Goal: Transaction & Acquisition: Obtain resource

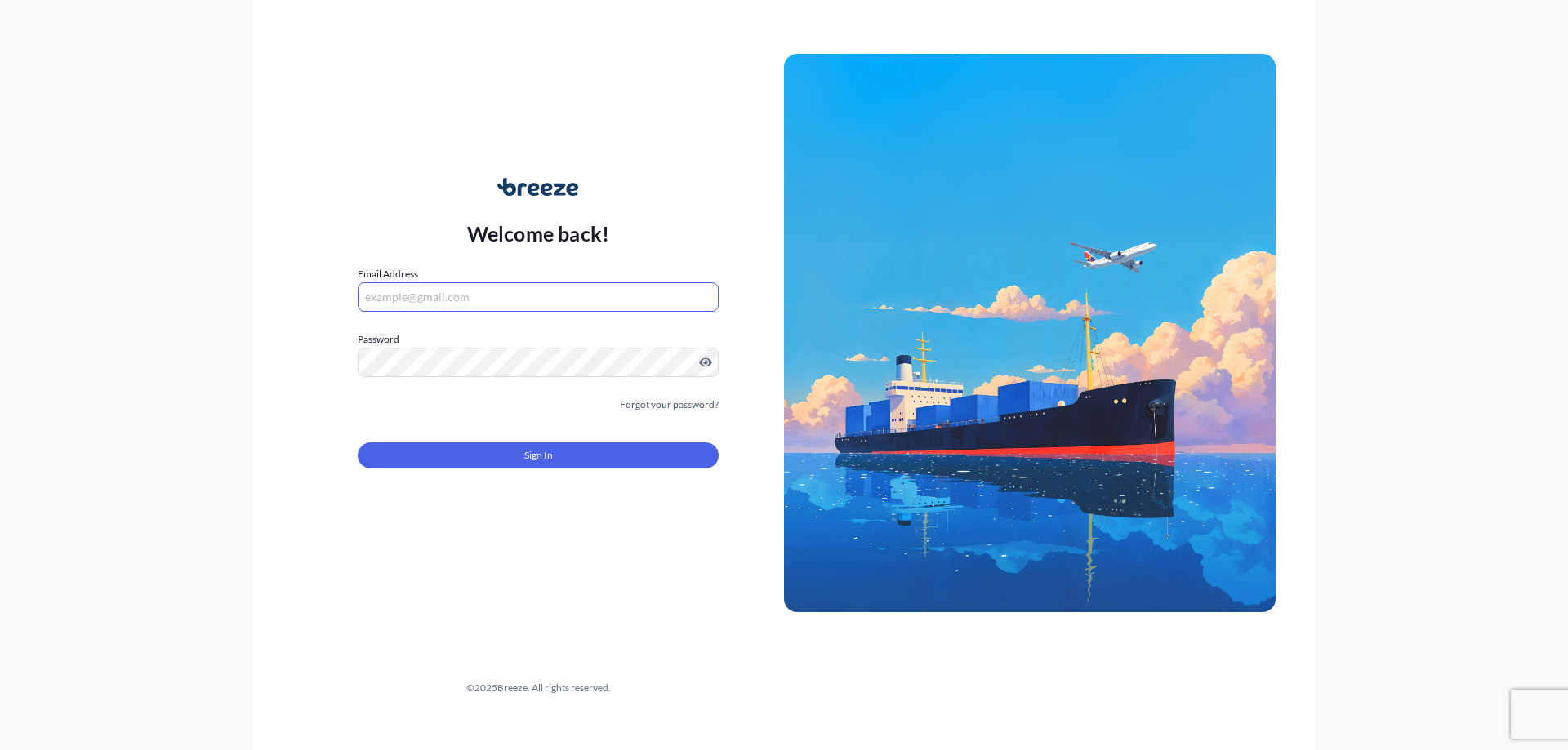
click at [423, 291] on input "Email Address" at bounding box center [538, 297] width 361 height 29
click at [0, 749] on com-1password-button at bounding box center [0, 750] width 0 height 0
type input "[EMAIL_ADDRESS][DOMAIN_NAME]"
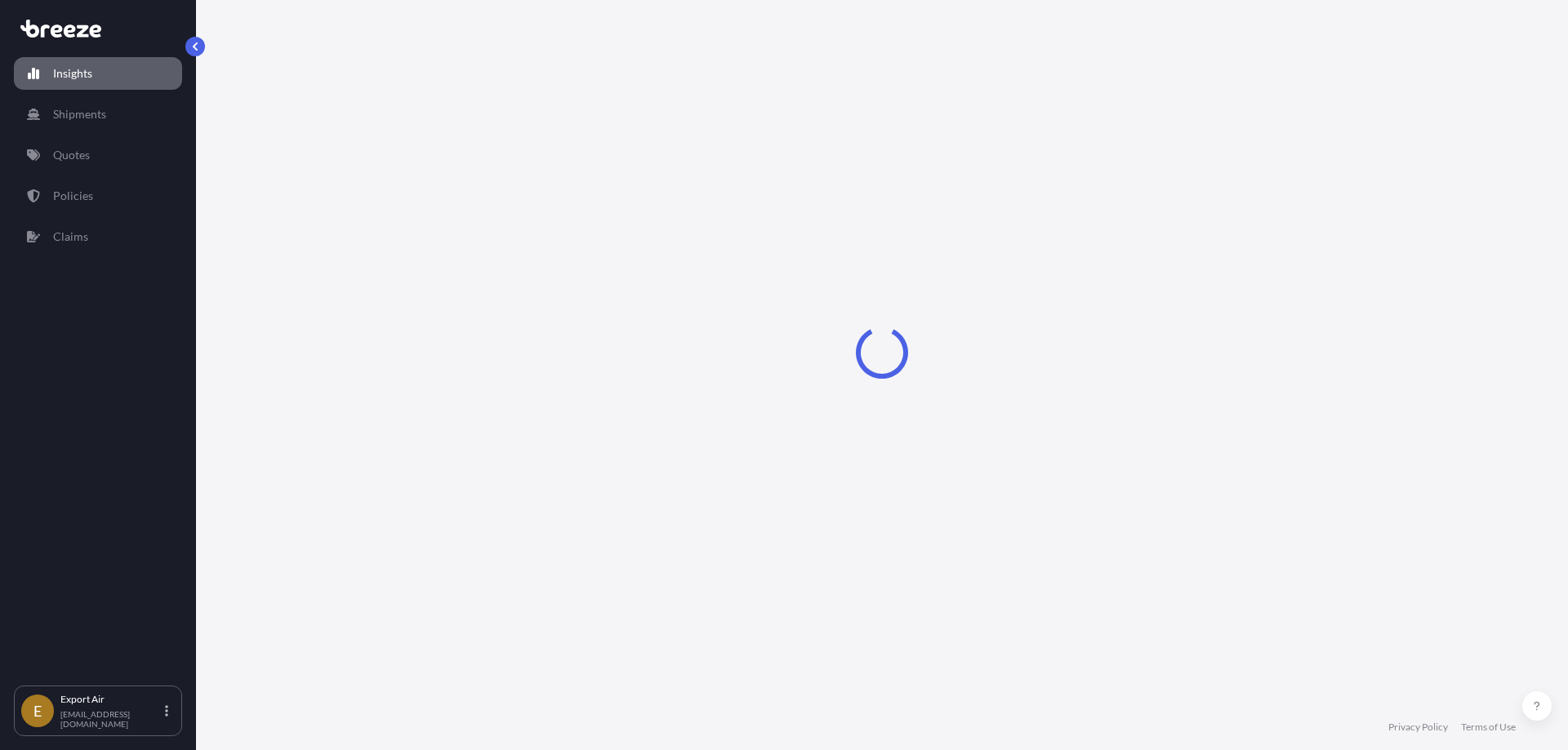
select select "2025"
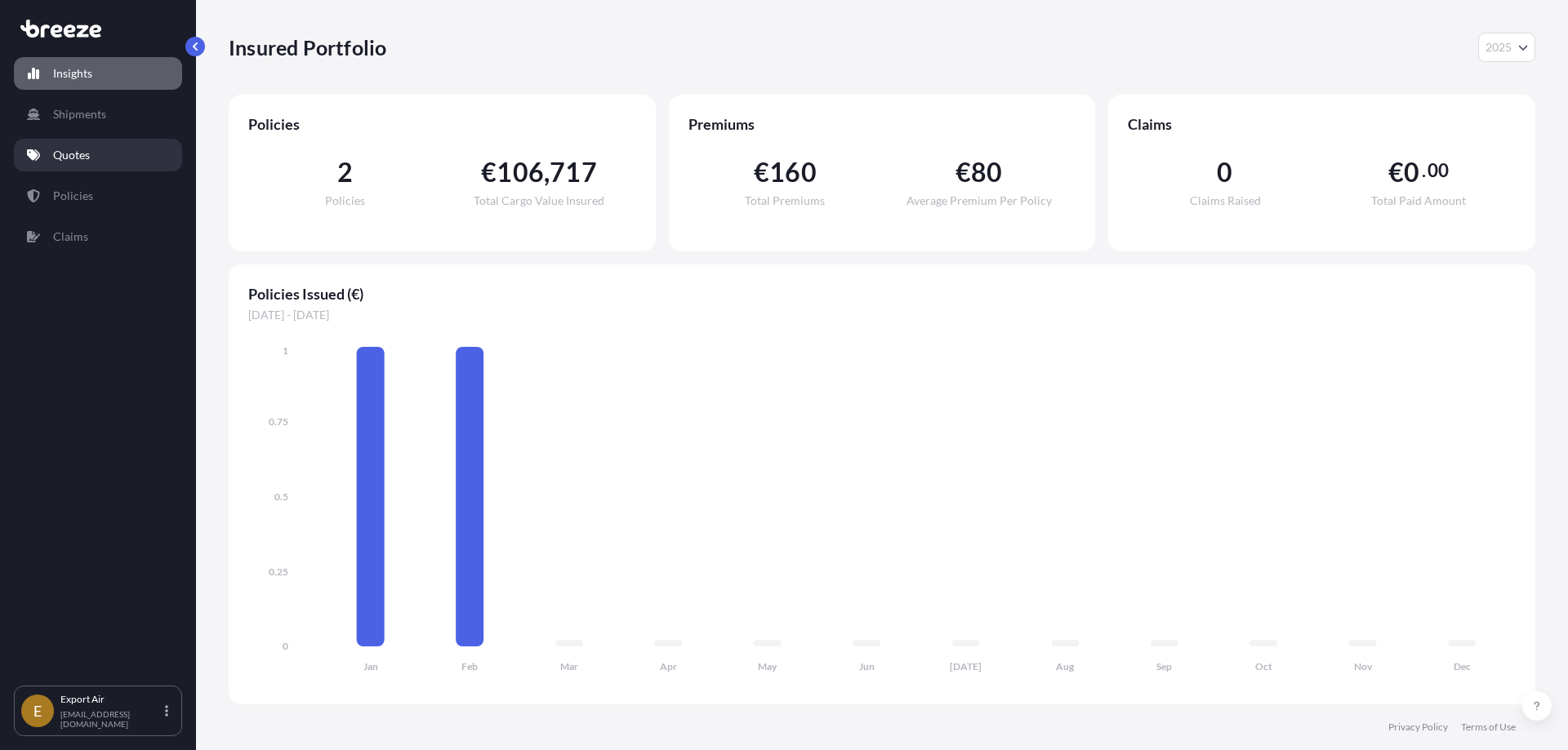
click at [64, 152] on p "Quotes" at bounding box center [72, 155] width 37 height 16
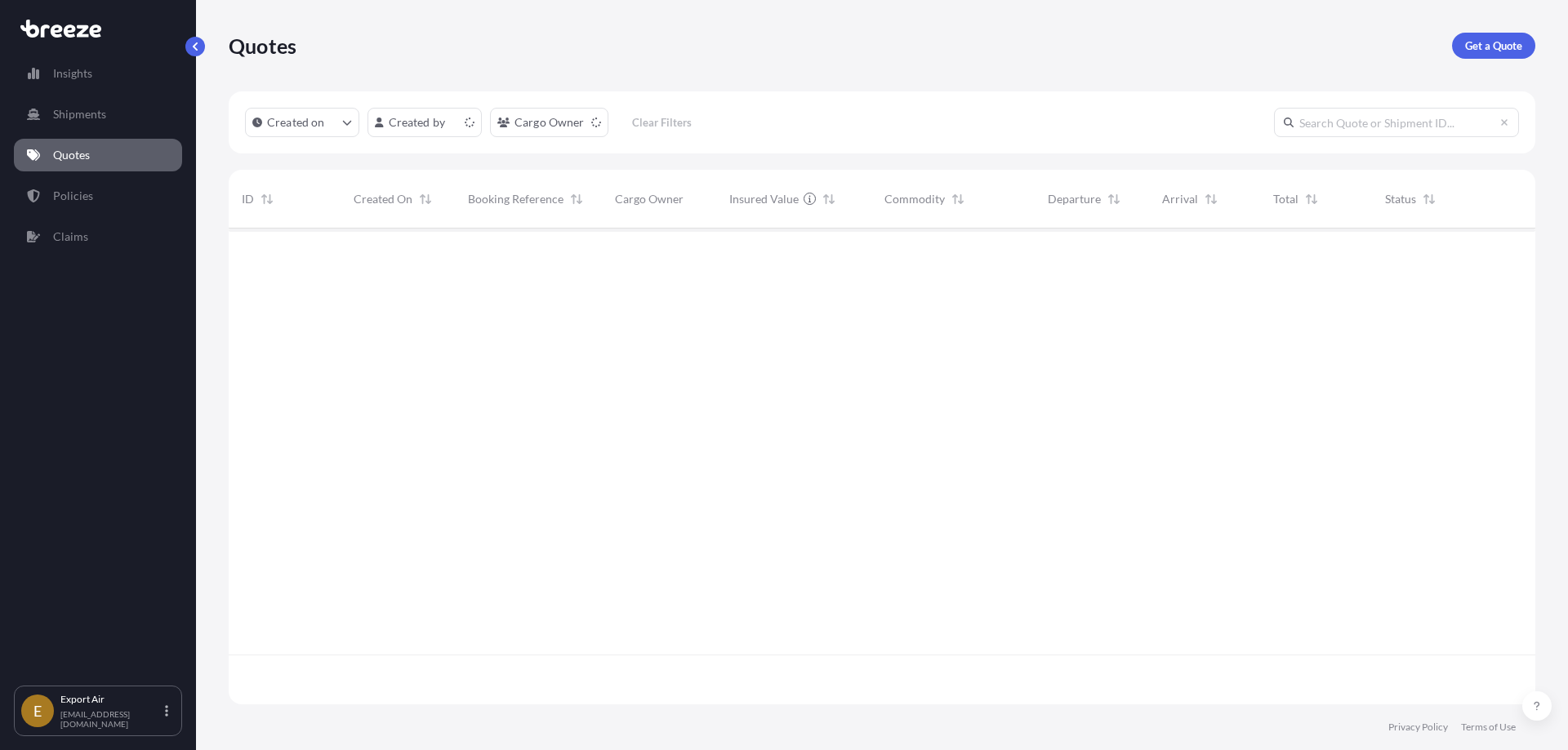
scroll to position [473, 1294]
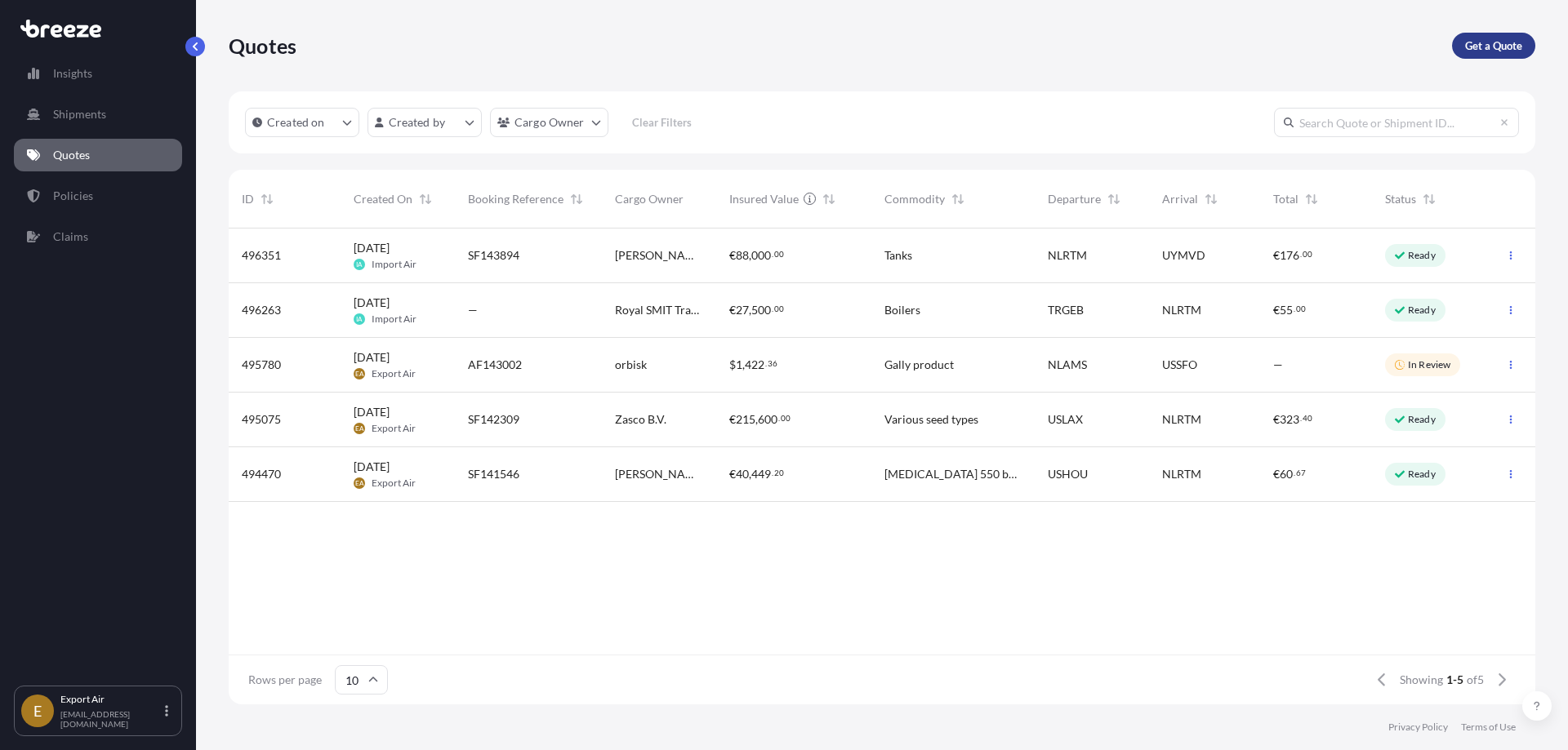
click at [1464, 38] on link "Get a Quote" at bounding box center [1494, 45] width 83 height 26
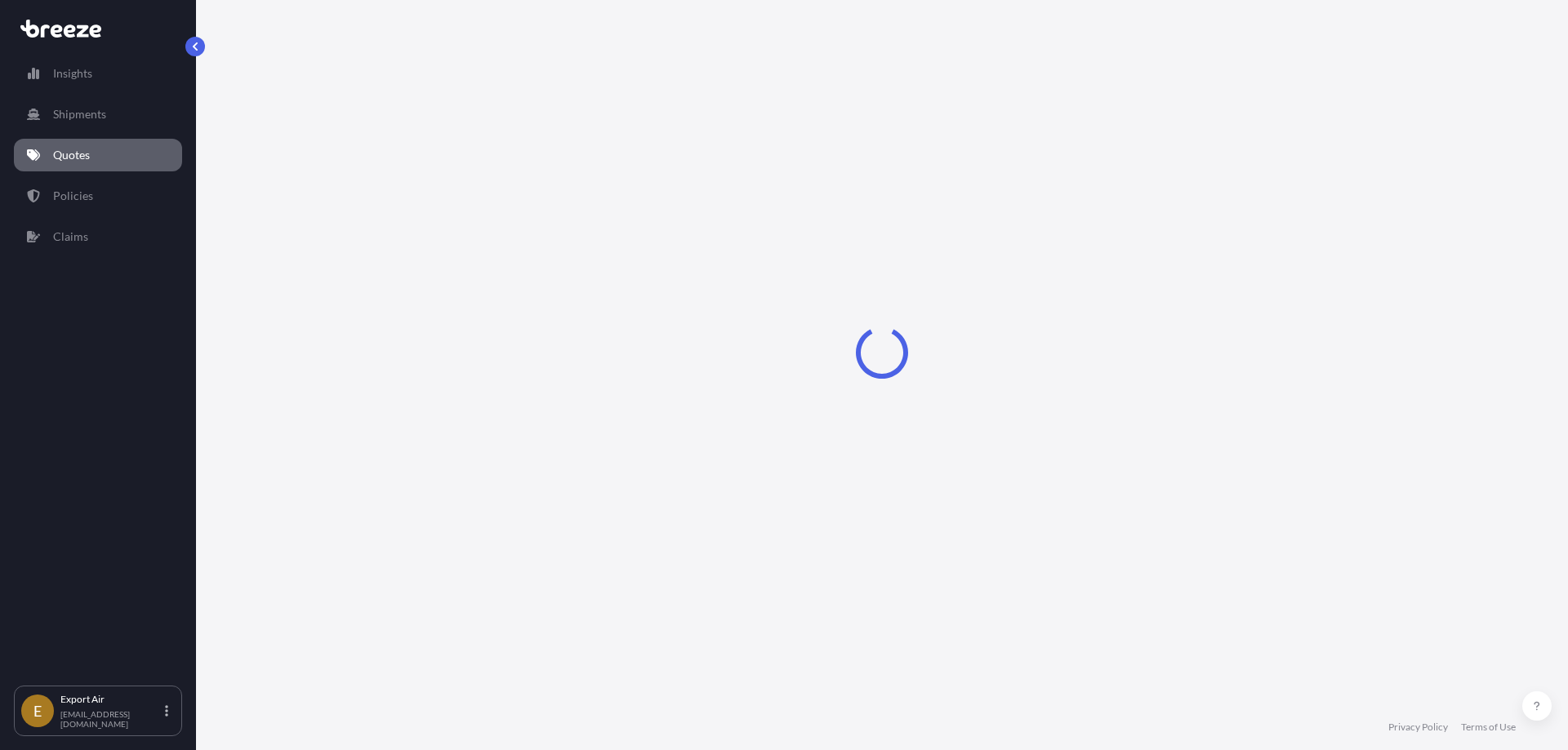
select select "Sea"
select select "1"
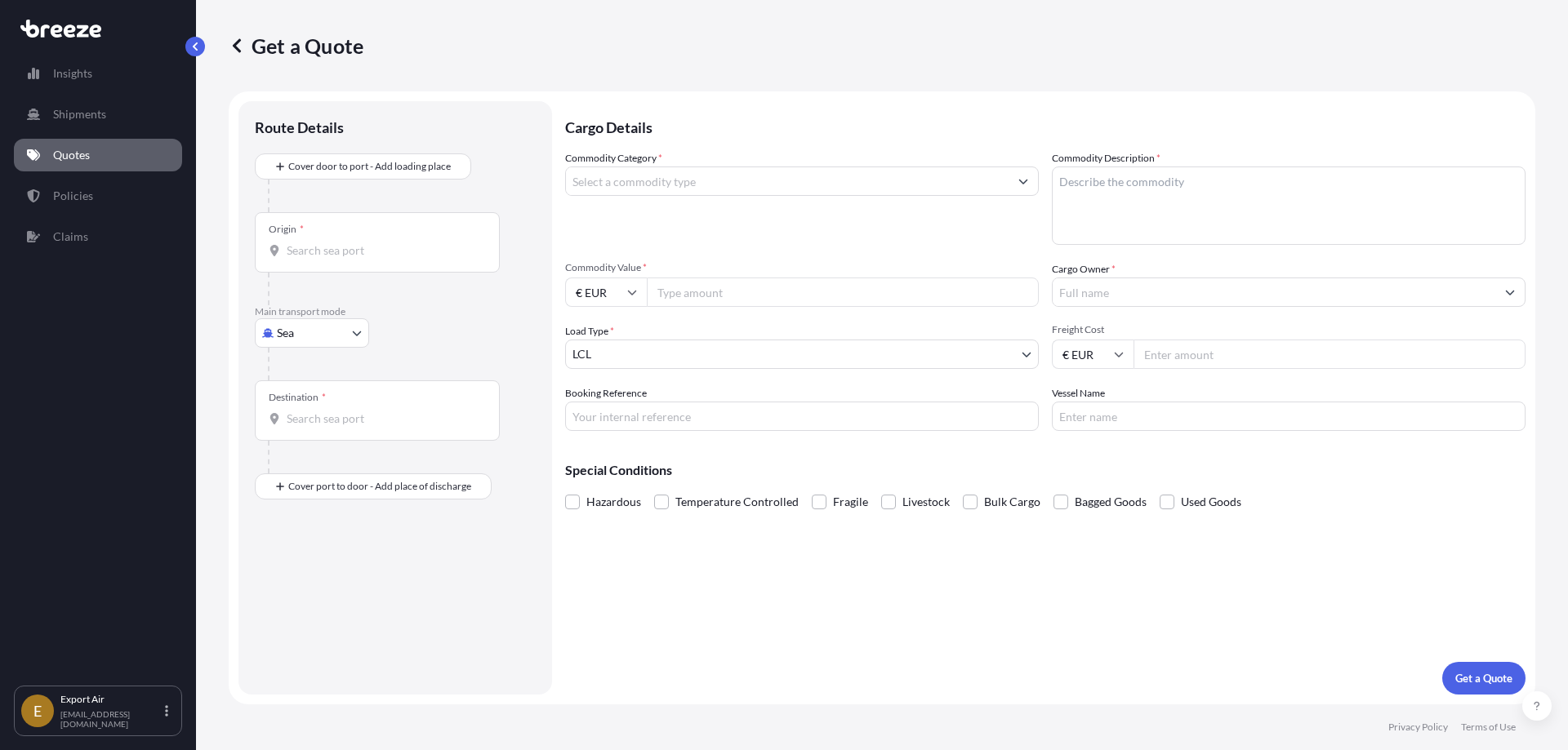
click at [372, 248] on input "Origin *" at bounding box center [382, 251] width 193 height 16
type input "NLAMS - [GEOGRAPHIC_DATA], [GEOGRAPHIC_DATA]"
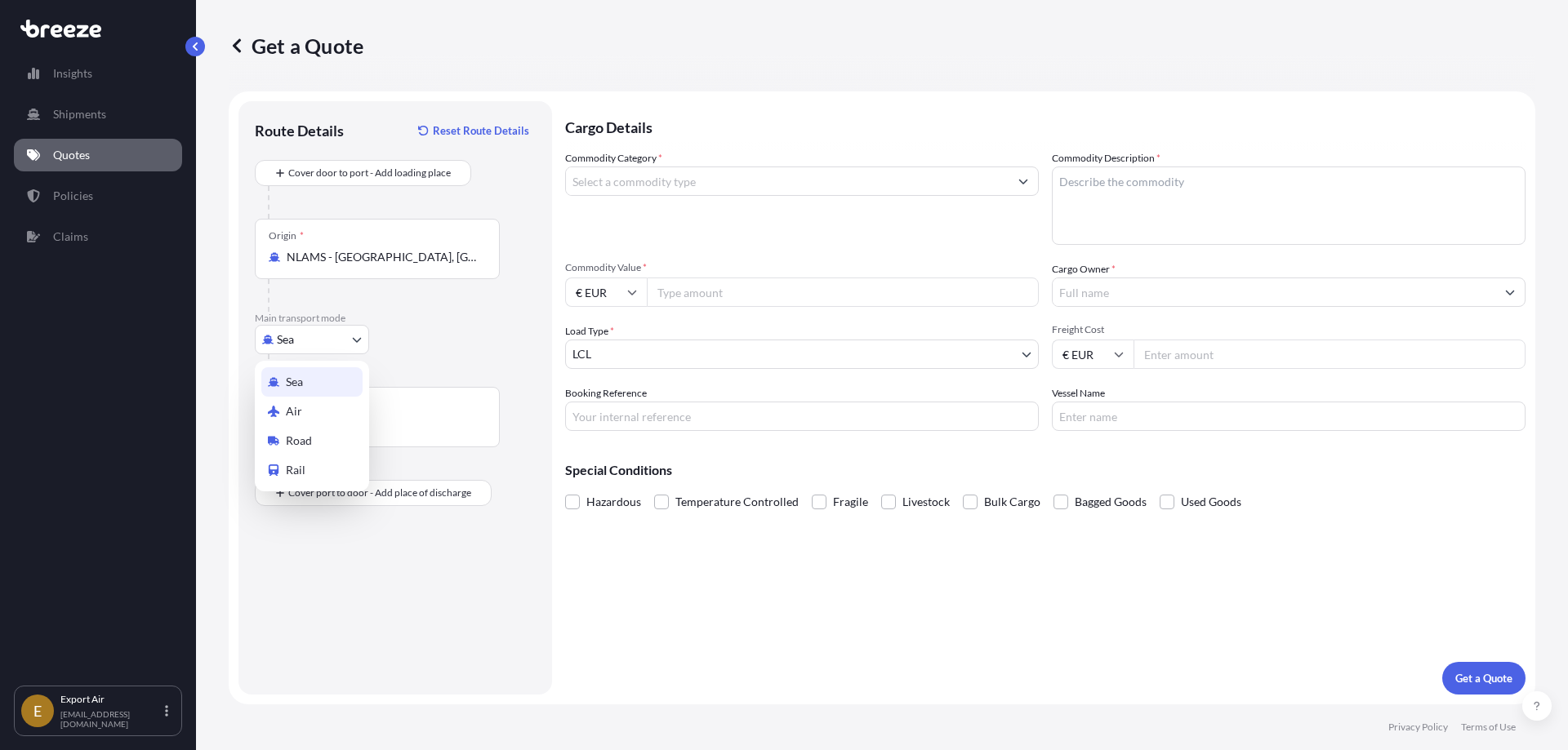
click at [353, 338] on body "10 options available. 0 options available. 1 option available. Insights Shipmen…" at bounding box center [784, 375] width 1568 height 750
click at [304, 408] on div "Air" at bounding box center [312, 411] width 102 height 29
select select "Air"
click at [373, 425] on input "Destination *" at bounding box center [382, 425] width 193 height 16
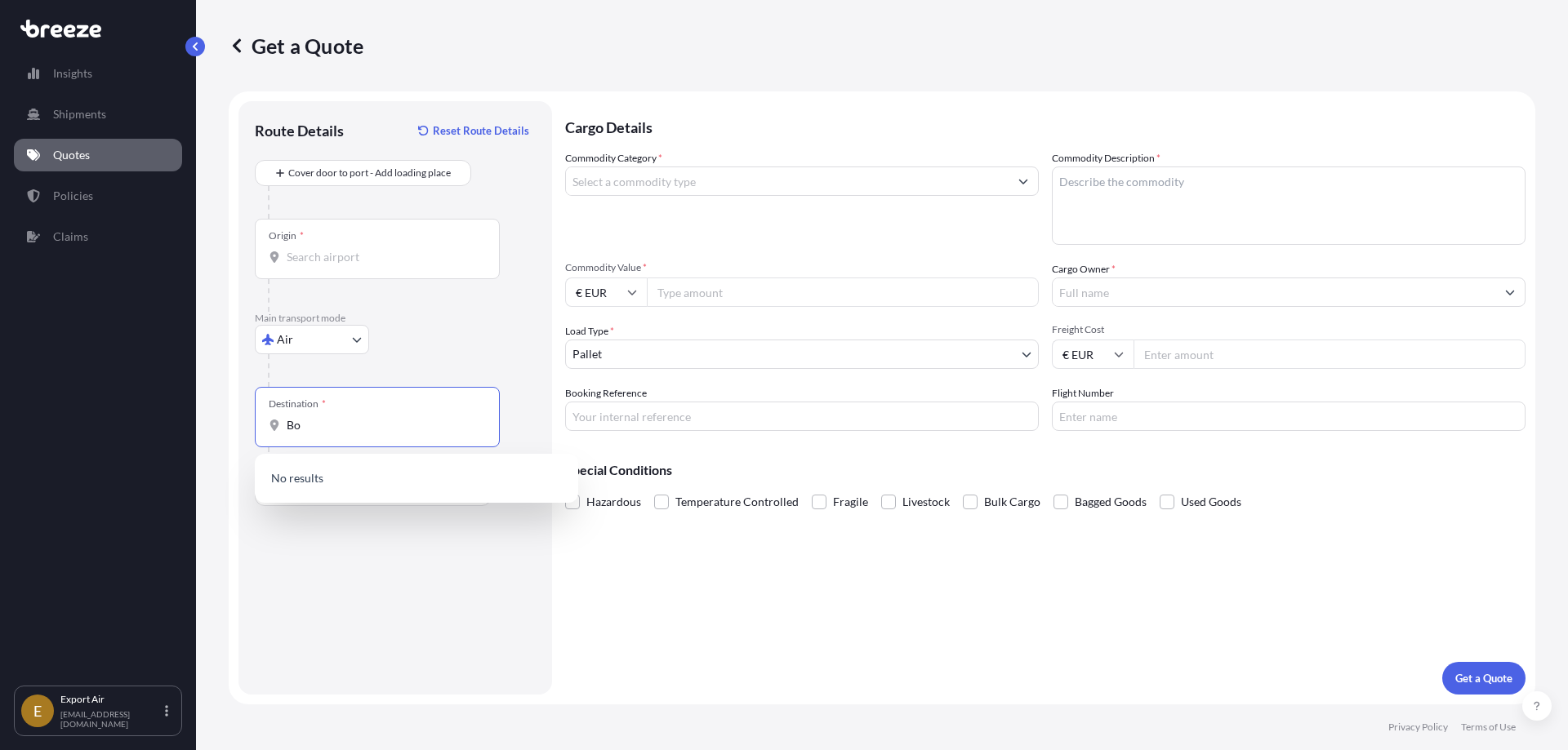
type input "B"
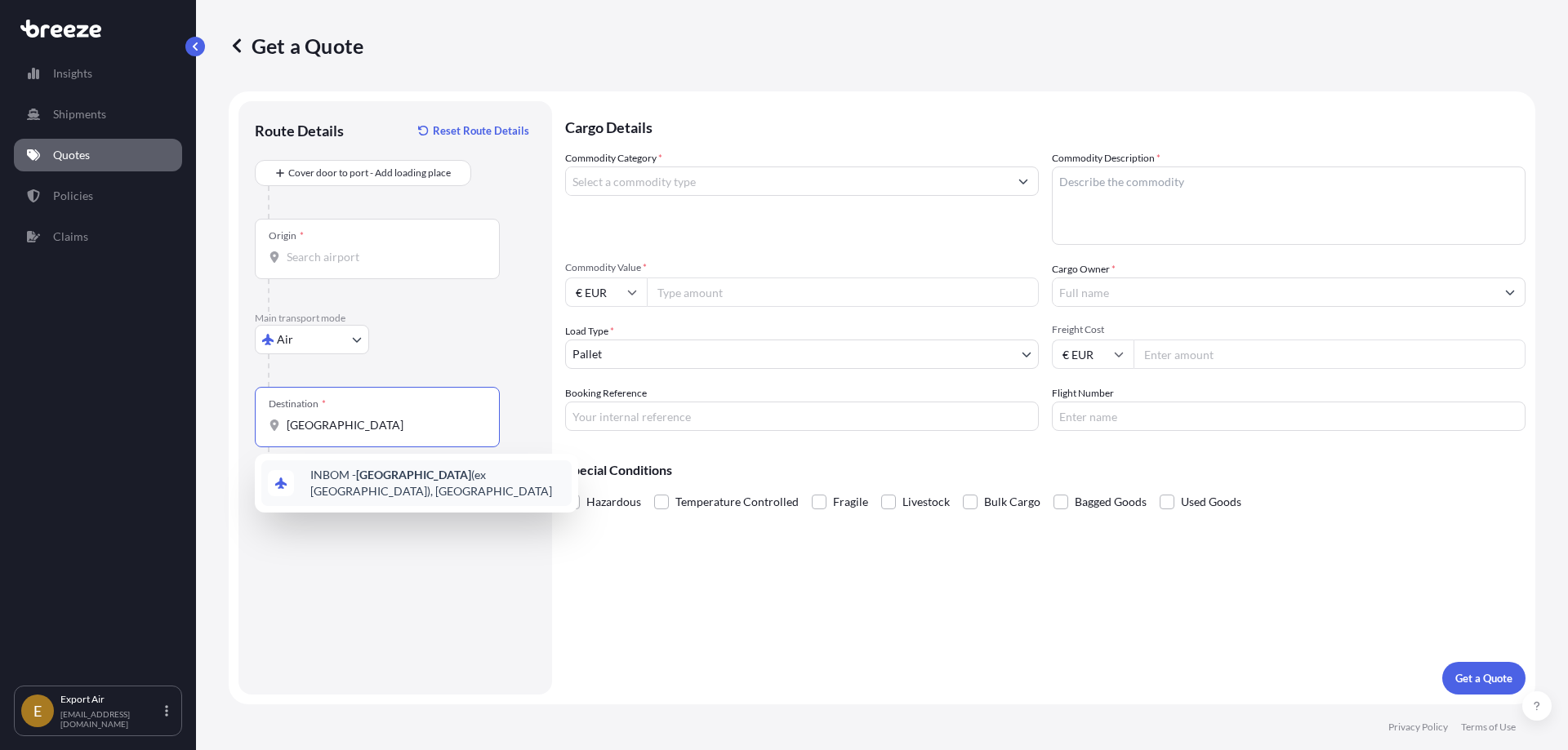
click at [408, 480] on span "INBOM - [GEOGRAPHIC_DATA] (ex [GEOGRAPHIC_DATA]), [GEOGRAPHIC_DATA]" at bounding box center [437, 483] width 255 height 33
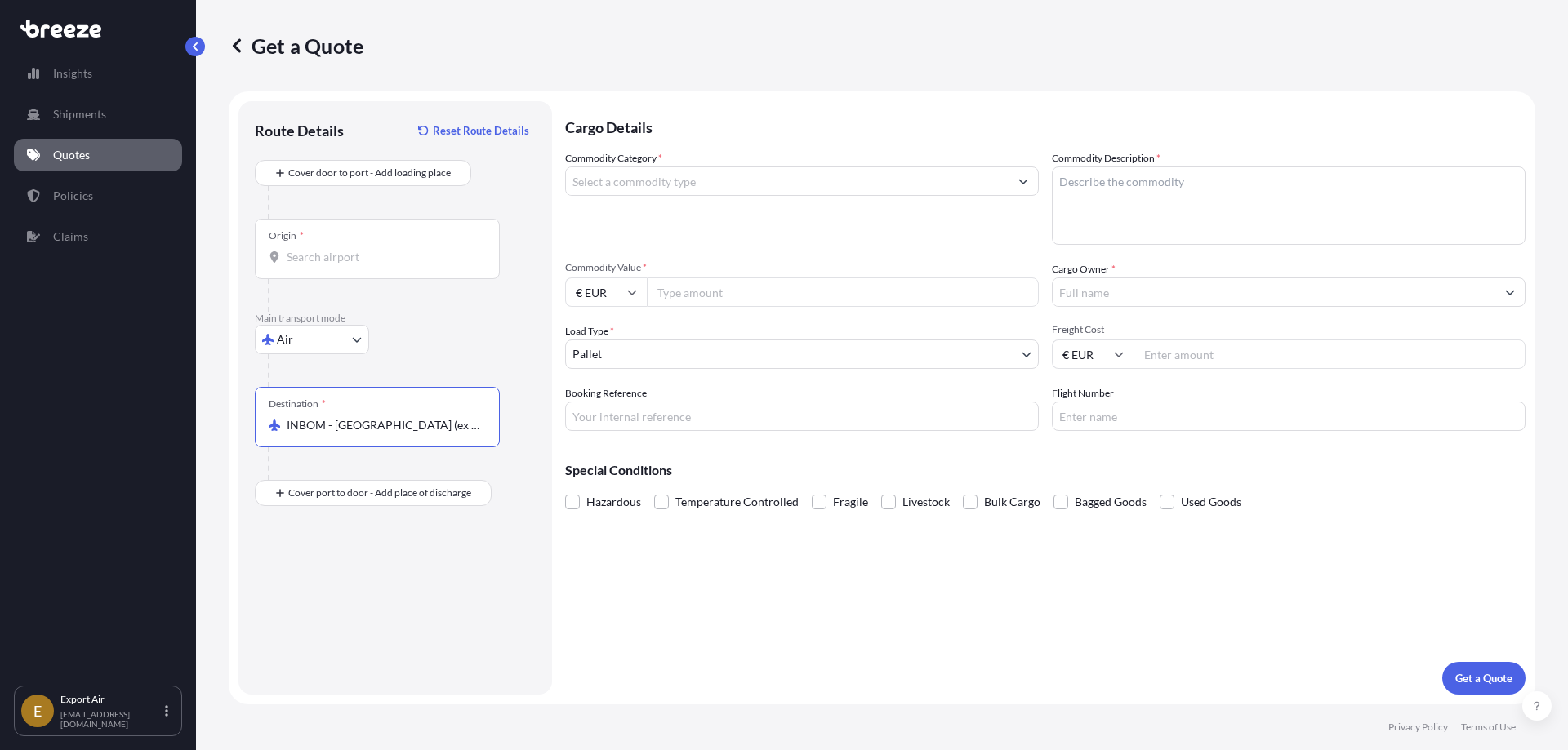
type input "INBOM - [GEOGRAPHIC_DATA] (ex [GEOGRAPHIC_DATA]), [GEOGRAPHIC_DATA]"
click at [595, 189] on input "Commodity Category *" at bounding box center [787, 181] width 442 height 29
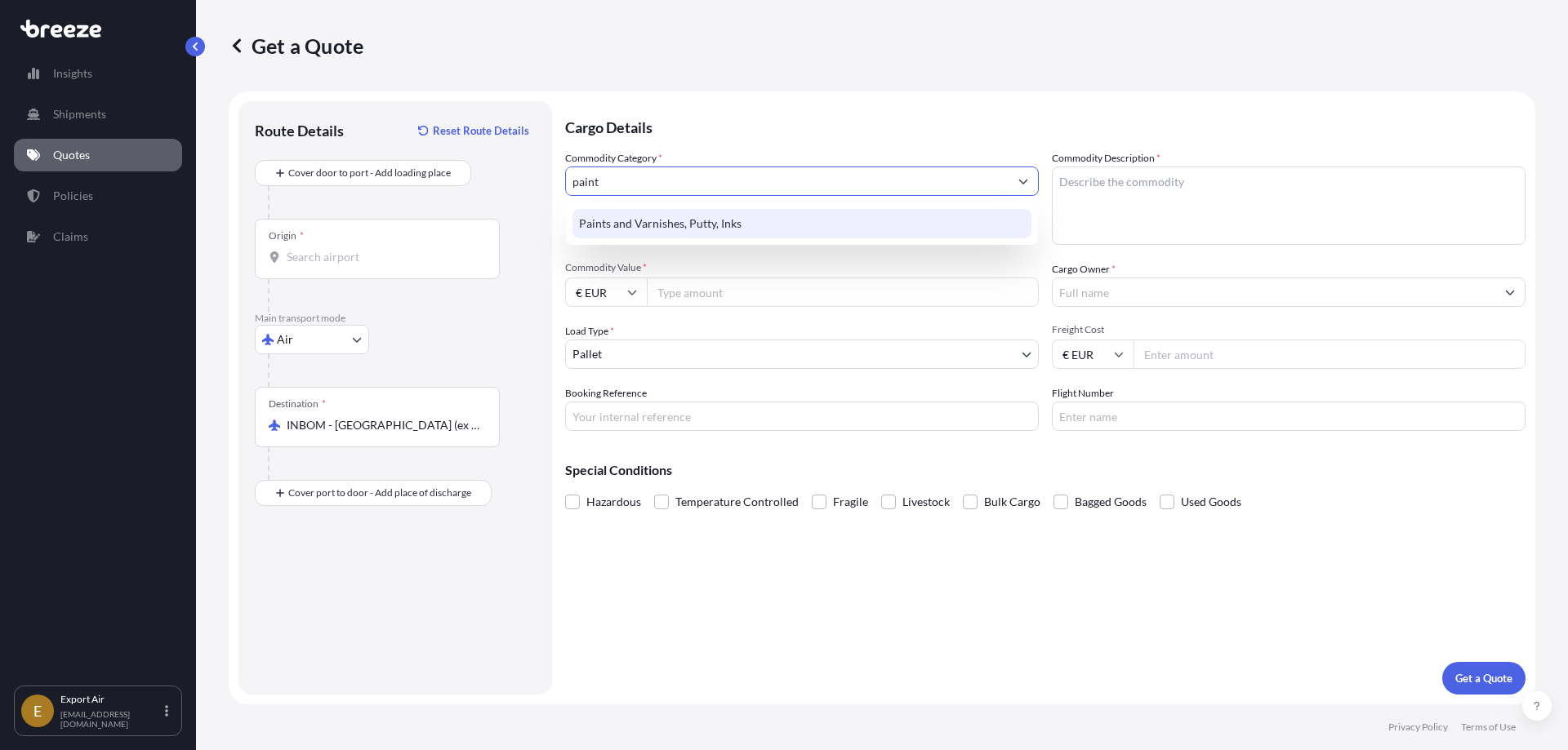
click at [653, 218] on div "Paints and Varnishes, Putty, Inks" at bounding box center [802, 224] width 459 height 29
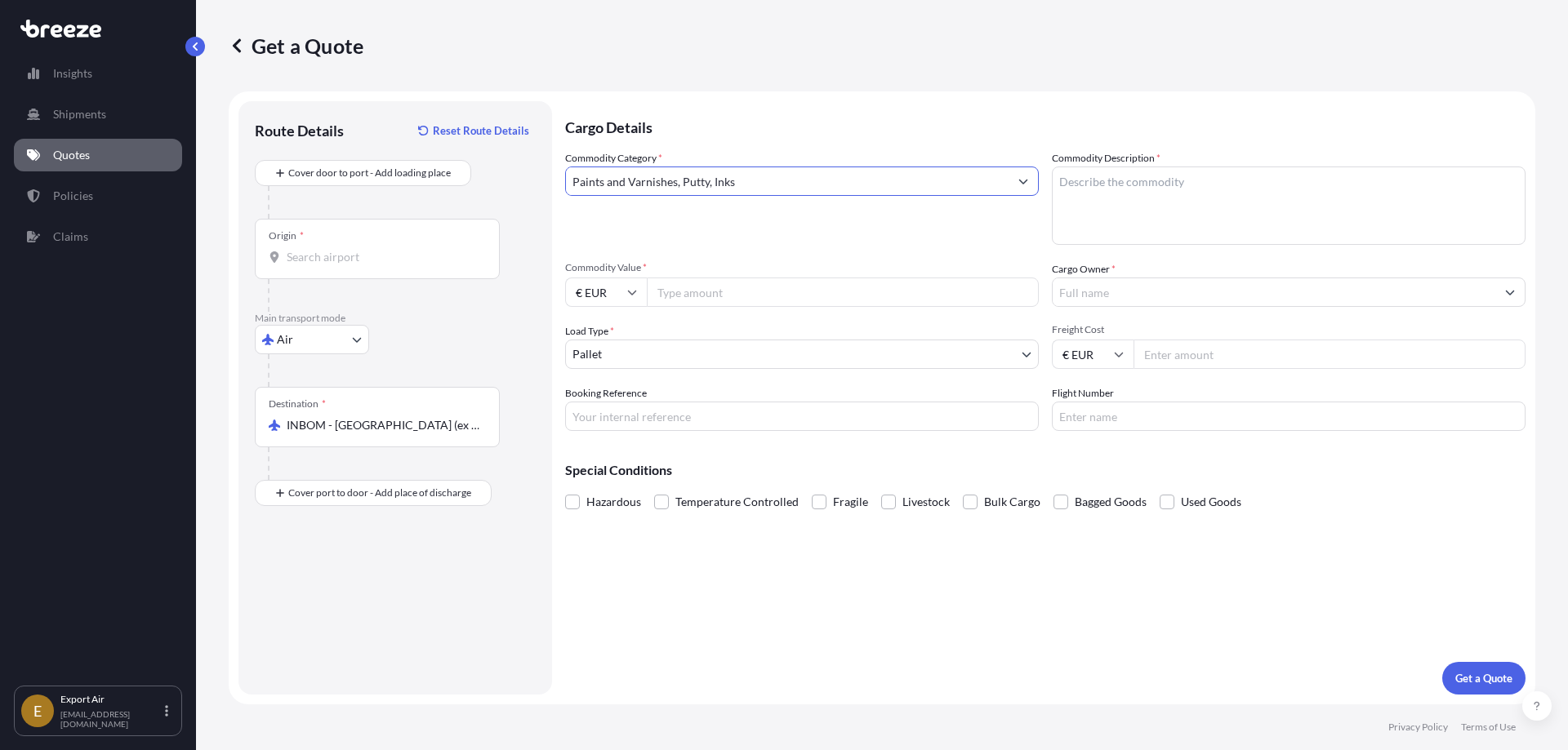
type input "Paints and Varnishes, Putty, Inks"
click at [702, 292] on input "Commodity Value *" at bounding box center [843, 292] width 392 height 29
type input "2600"
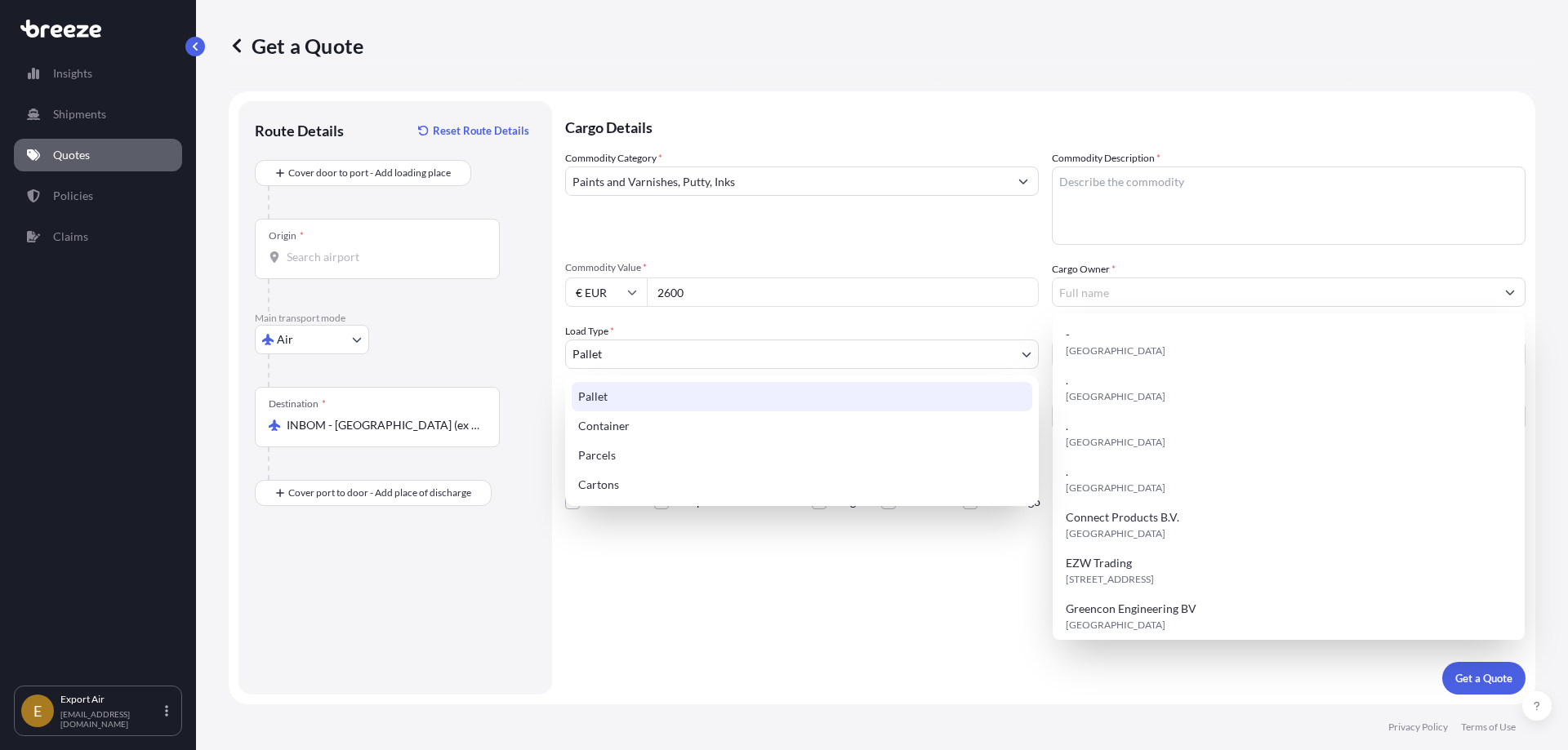
click at [748, 351] on body "15 options available. Insights Shipments Quotes Policies Claims E Export Air [E…" at bounding box center [784, 375] width 1568 height 750
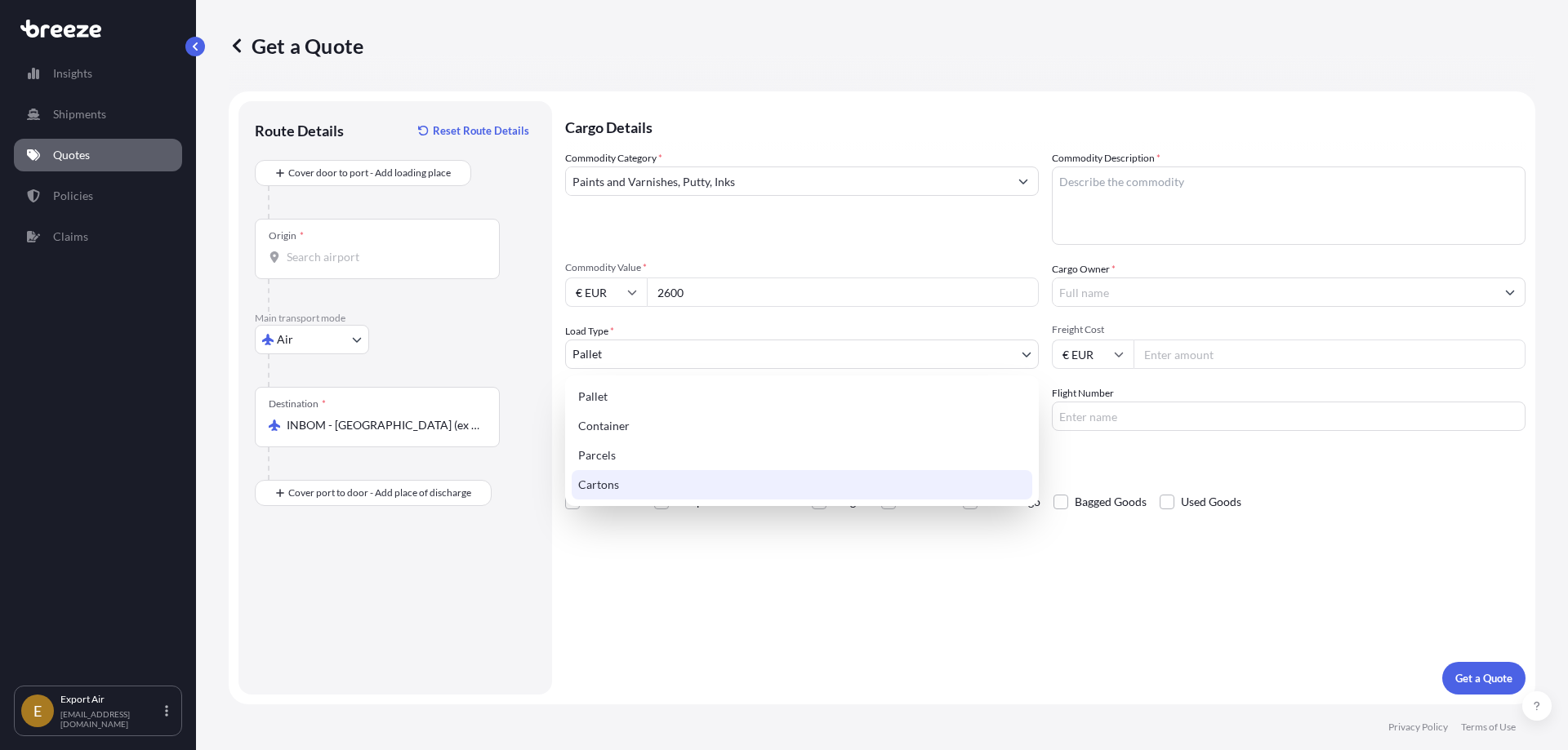
click at [617, 481] on div "Cartons" at bounding box center [802, 485] width 460 height 29
select select "4"
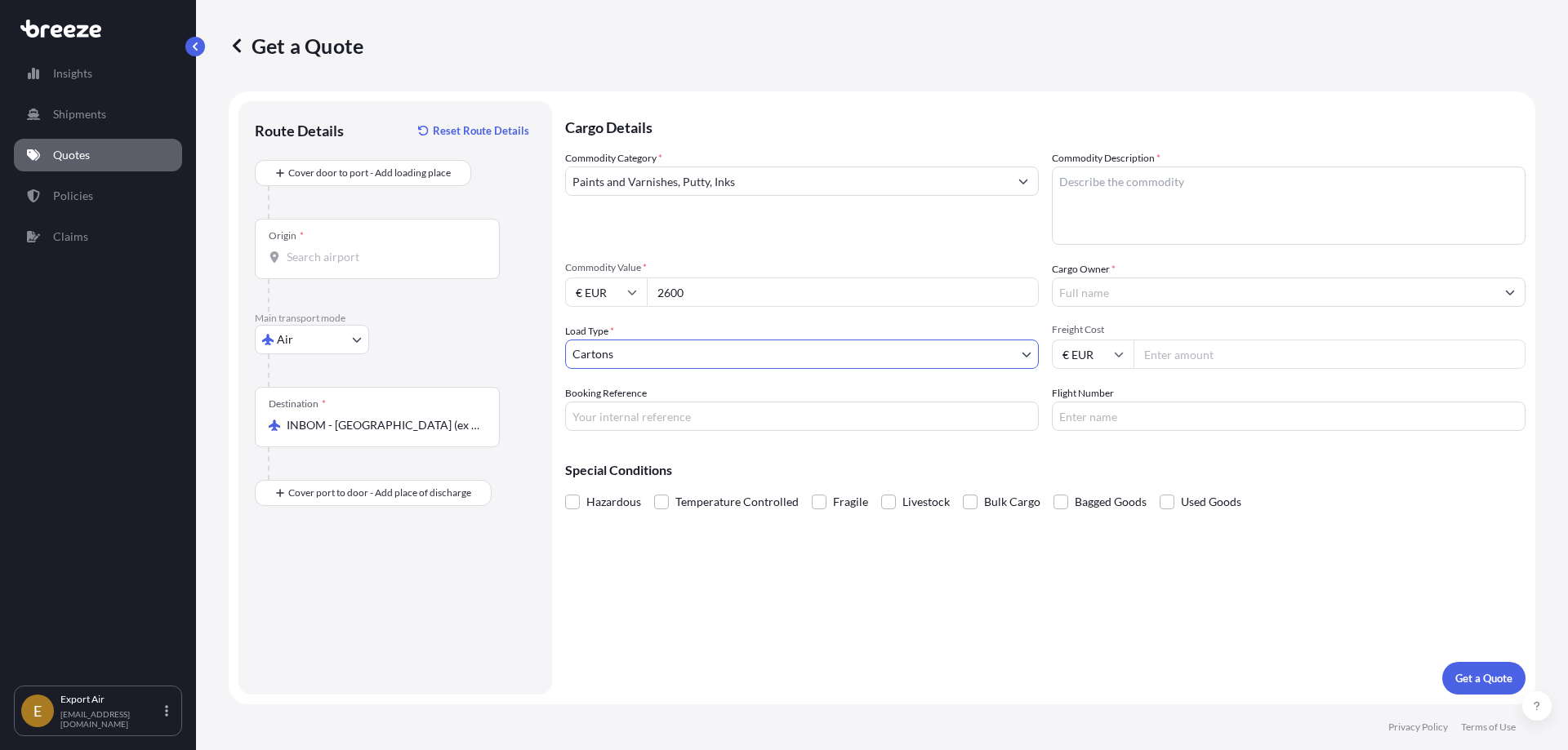
click at [638, 417] on input "Booking Reference" at bounding box center [802, 416] width 474 height 29
click at [598, 417] on input "Booking Reference" at bounding box center [802, 416] width 474 height 29
type input "I"
type input "Q"
click at [599, 420] on input "Booking Reference" at bounding box center [802, 416] width 474 height 29
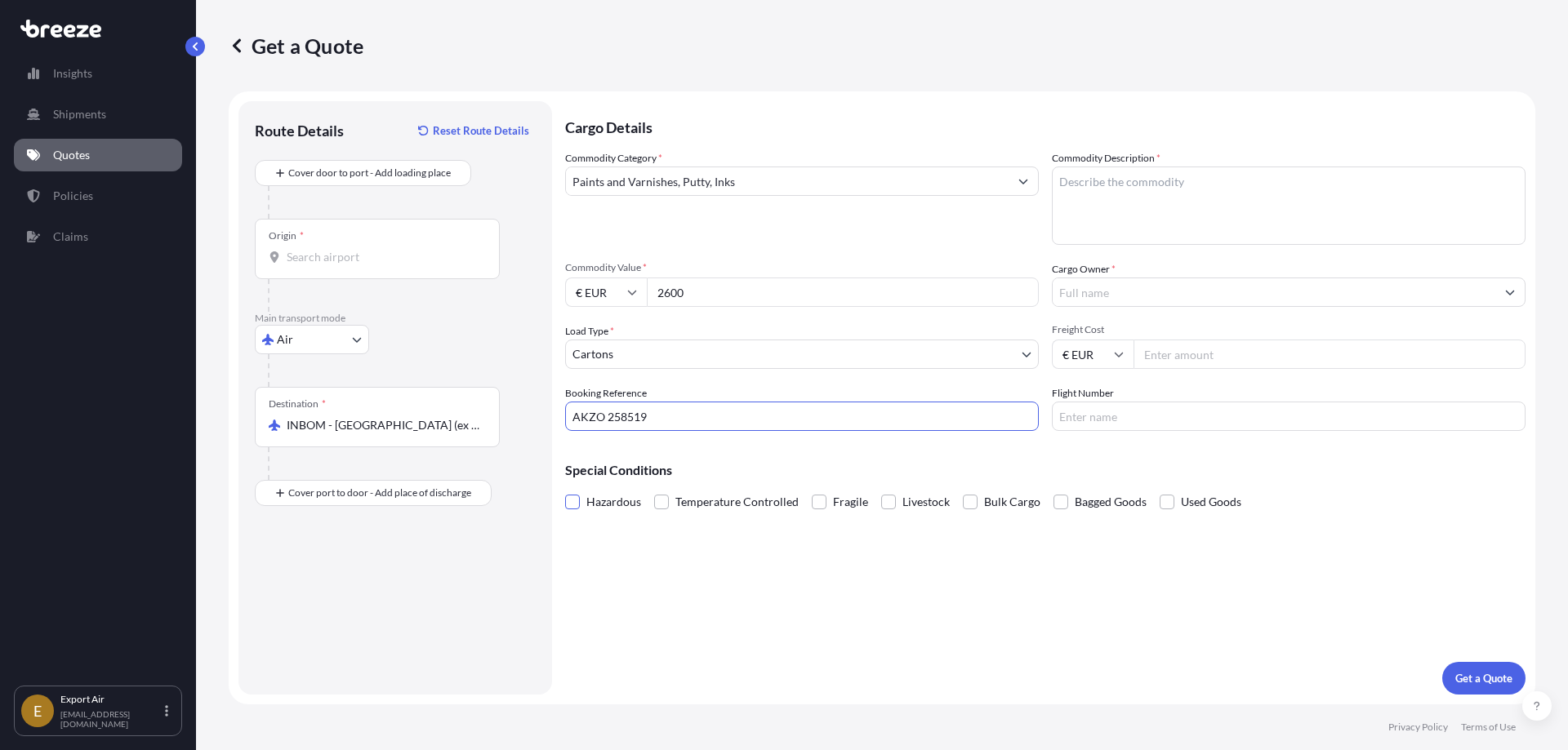
type input "AKZO 258519"
click at [575, 500] on span at bounding box center [573, 502] width 15 height 14
click at [566, 490] on input "Hazardous" at bounding box center [566, 490] width 0 height 0
click at [1199, 174] on textarea "Commodity Description *" at bounding box center [1289, 206] width 474 height 79
type textarea "Paint & paint related material"
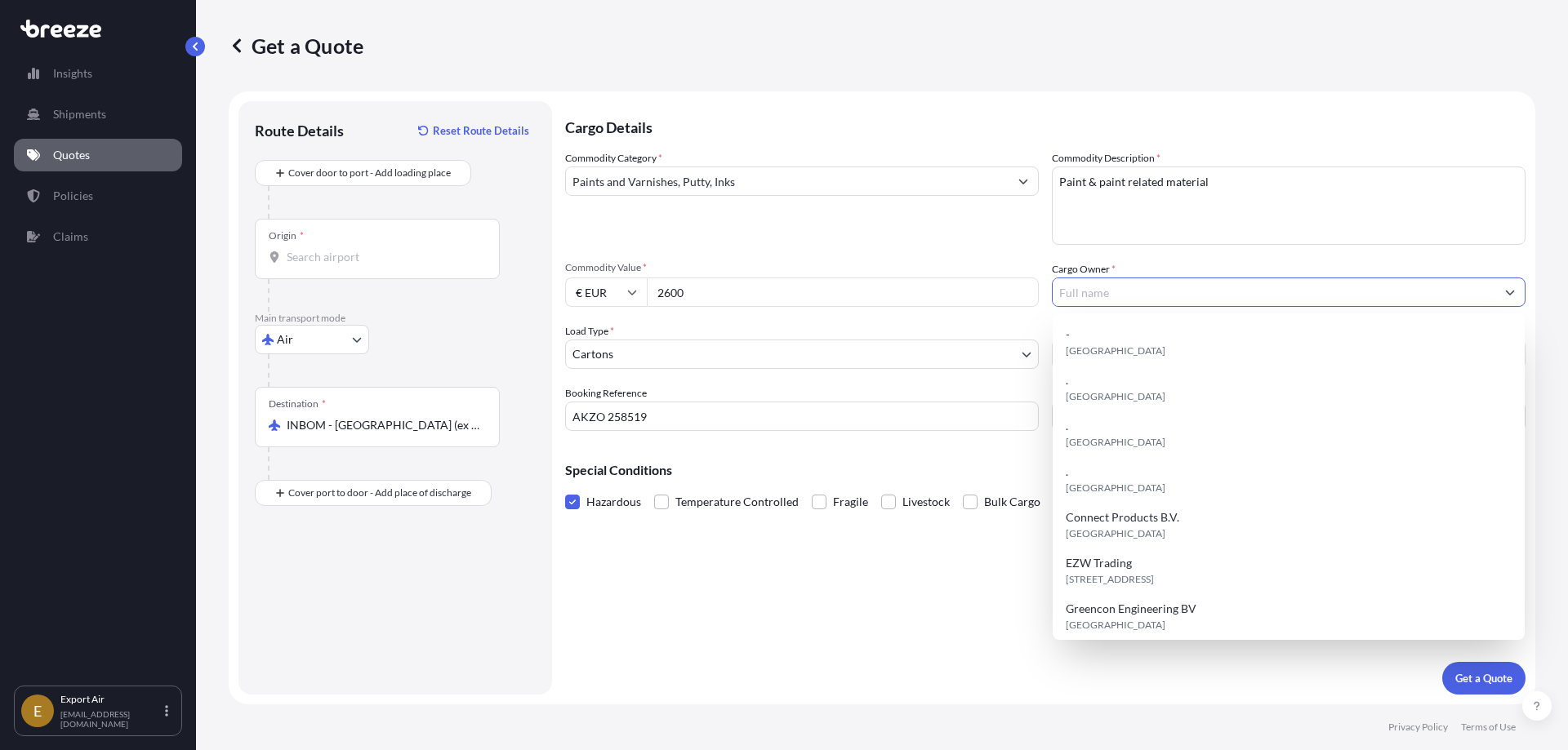
click at [1114, 289] on input "Cargo Owner *" at bounding box center [1274, 292] width 442 height 29
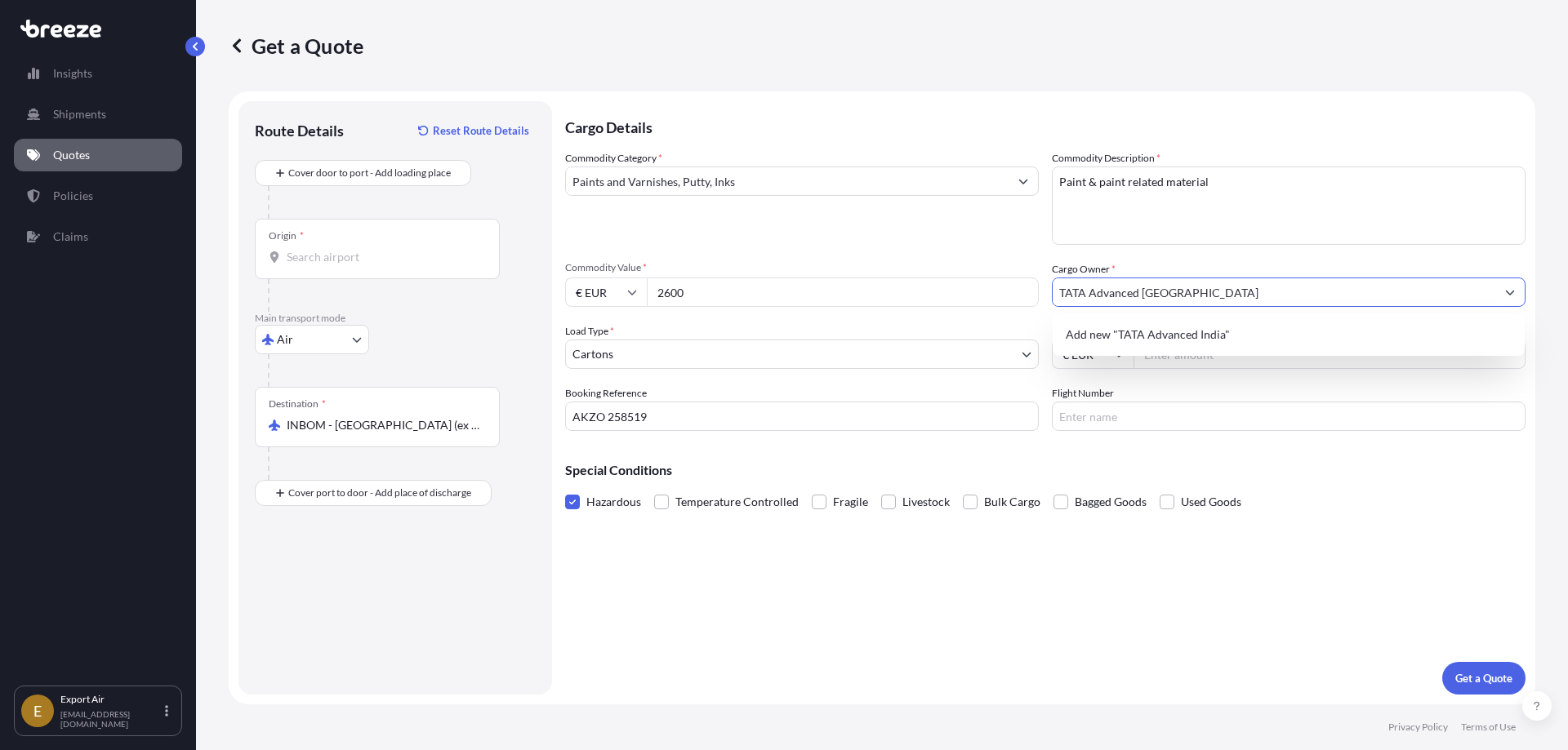
type input "TATA Advanced [GEOGRAPHIC_DATA]"
click at [1176, 352] on input "Freight Cost" at bounding box center [1330, 354] width 392 height 29
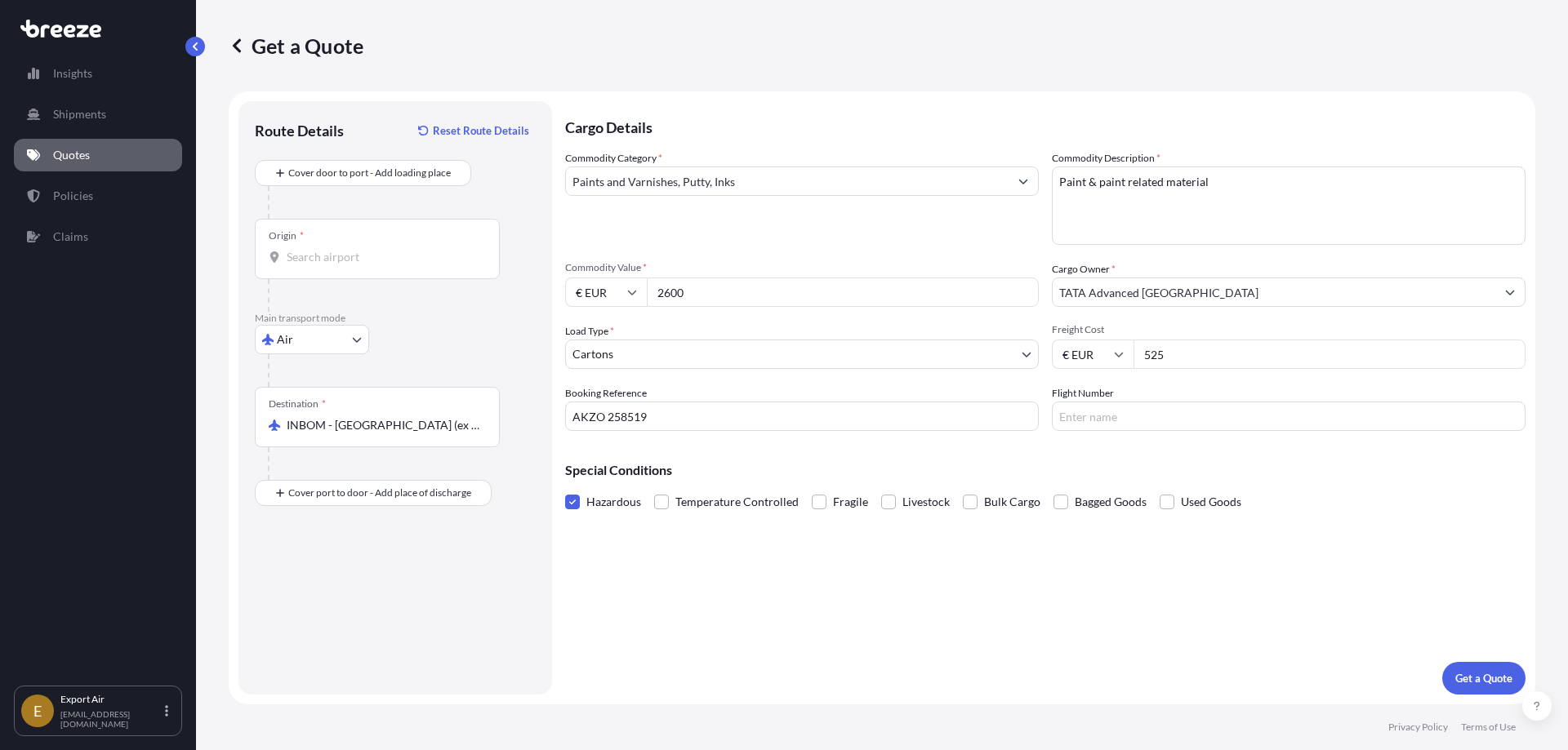
drag, startPoint x: 1191, startPoint y: 358, endPoint x: 1085, endPoint y: 428, distance: 127.0
click at [1117, 347] on div "€ EUR 525" at bounding box center [1289, 354] width 474 height 29
type input "625"
type input "TBA"
click at [1494, 683] on p "Get a Quote" at bounding box center [1484, 678] width 57 height 16
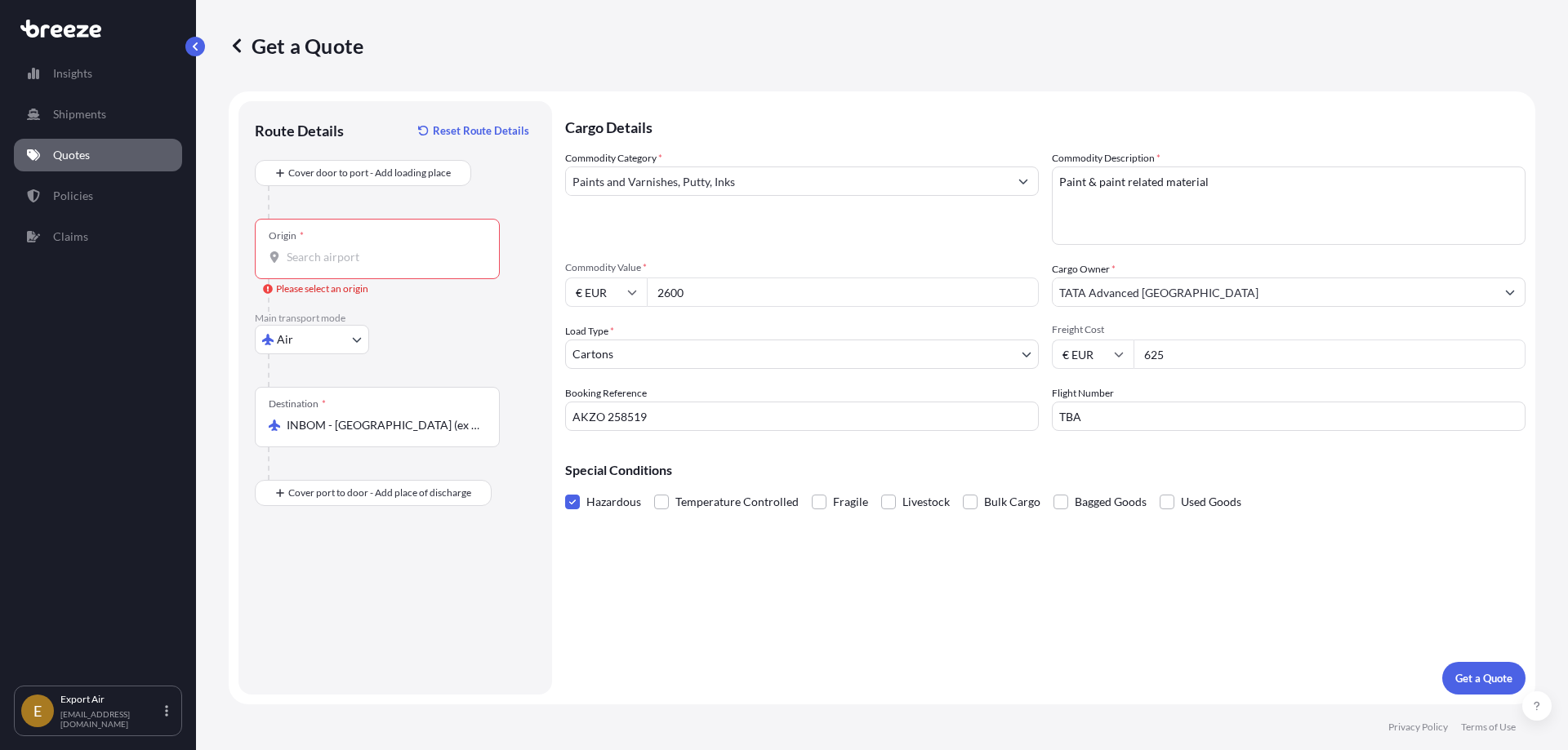
click at [358, 248] on div "Origin *" at bounding box center [377, 248] width 245 height 61
click at [358, 249] on input "Origin * Please select an origin" at bounding box center [382, 257] width 193 height 16
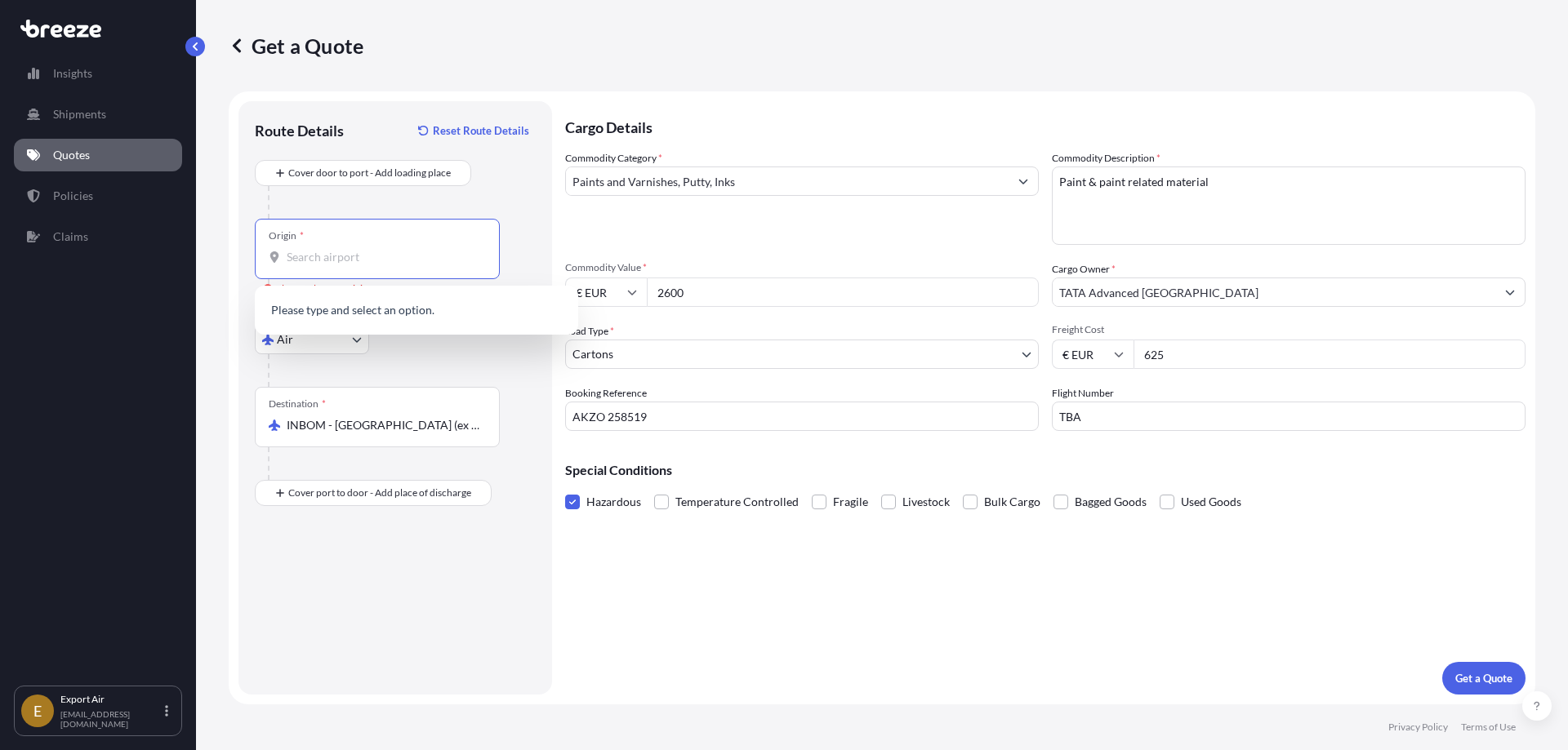
click at [334, 252] on input "Origin * Please select an origin" at bounding box center [382, 257] width 193 height 16
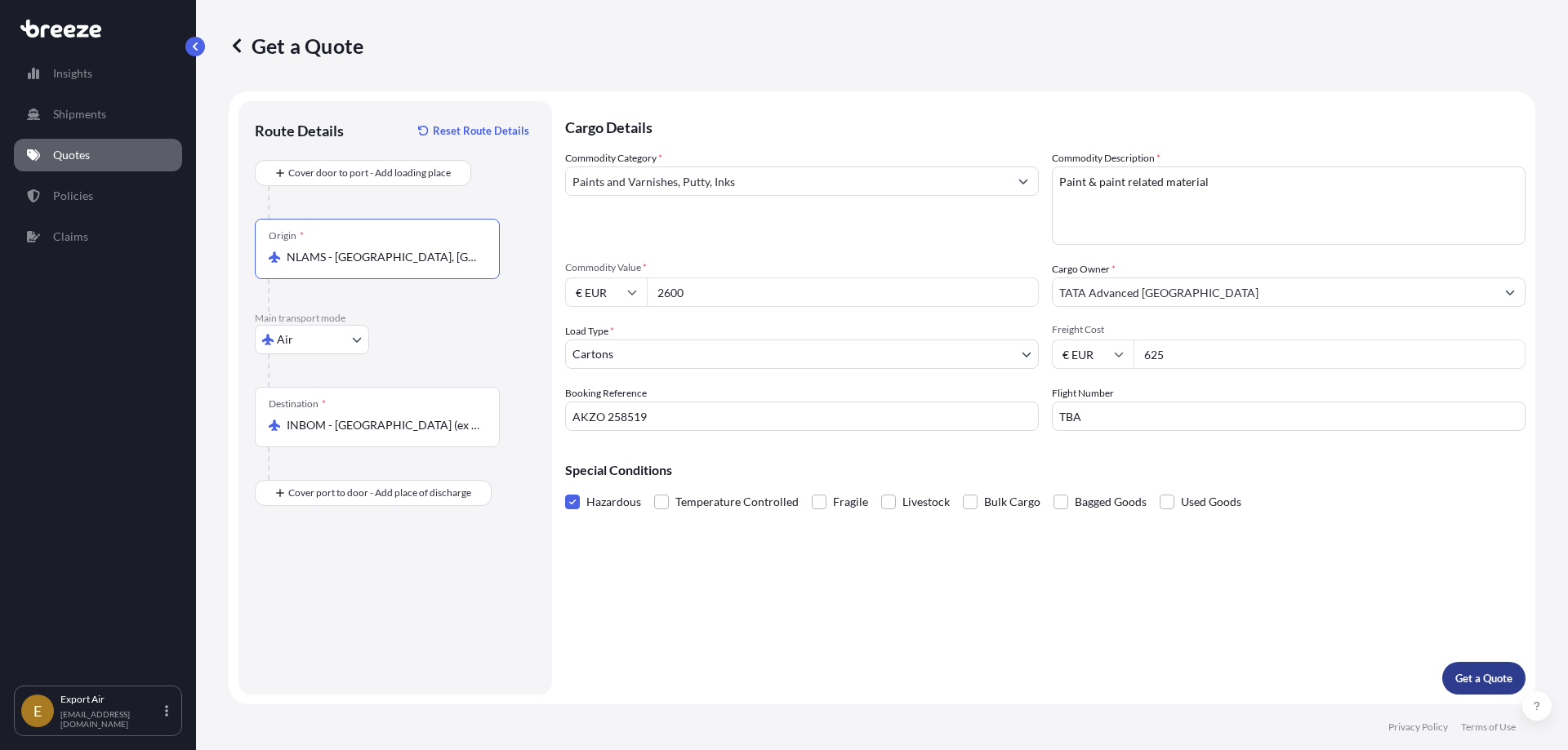
type input "NLAMS - [GEOGRAPHIC_DATA], [GEOGRAPHIC_DATA]"
click at [1484, 683] on p "Get a Quote" at bounding box center [1484, 678] width 57 height 16
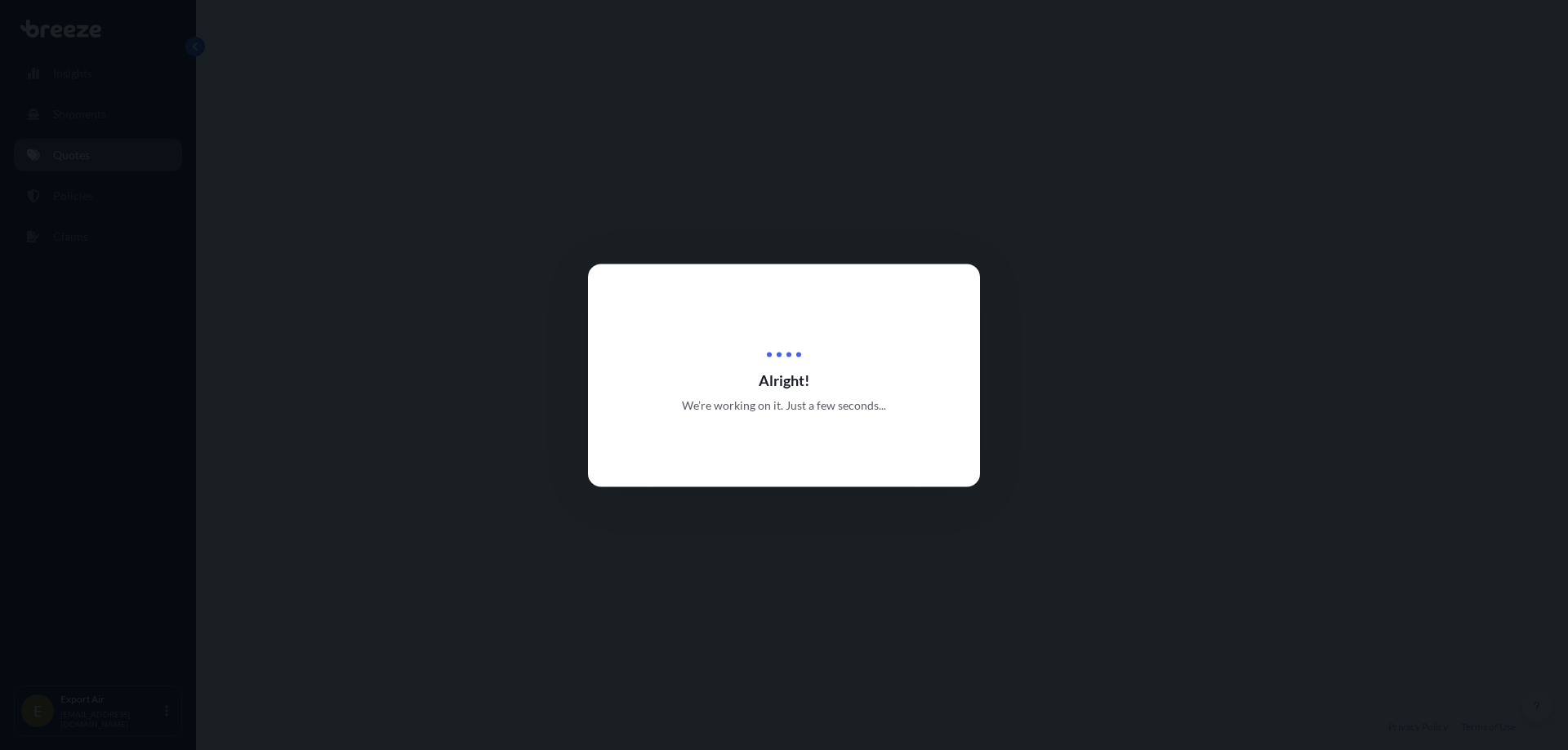
select select "Air"
select select "4"
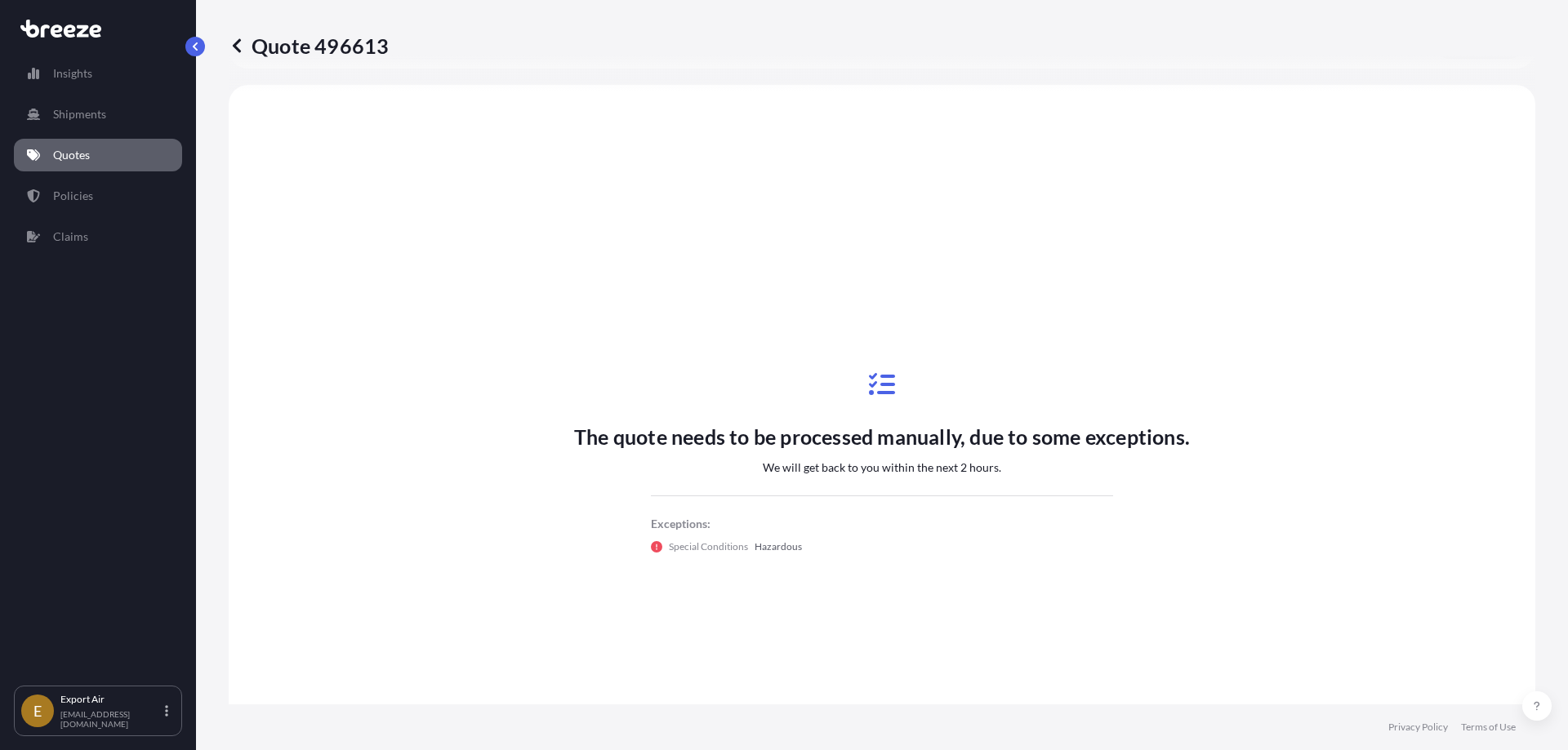
scroll to position [491, 0]
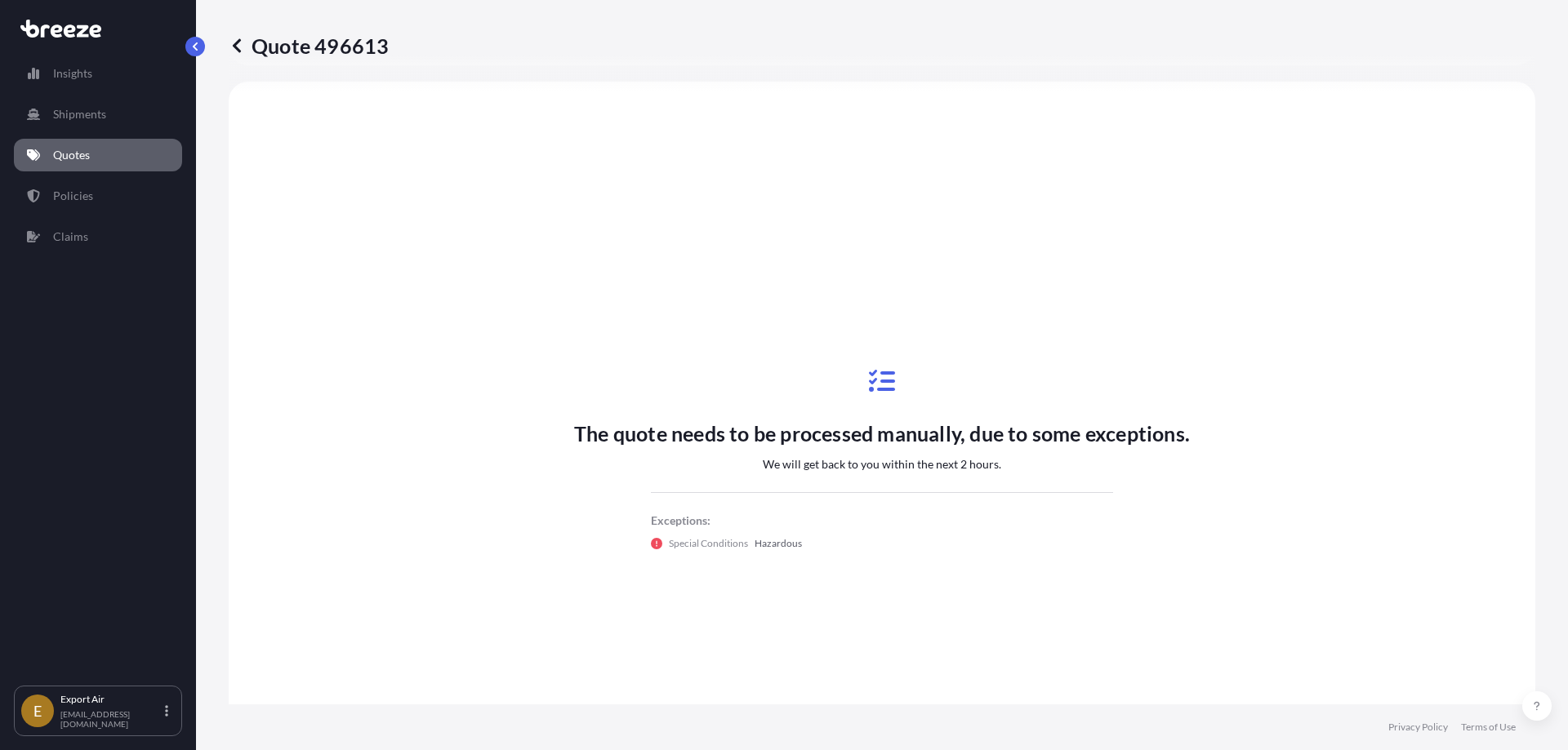
click at [62, 153] on p "Quotes" at bounding box center [72, 155] width 37 height 16
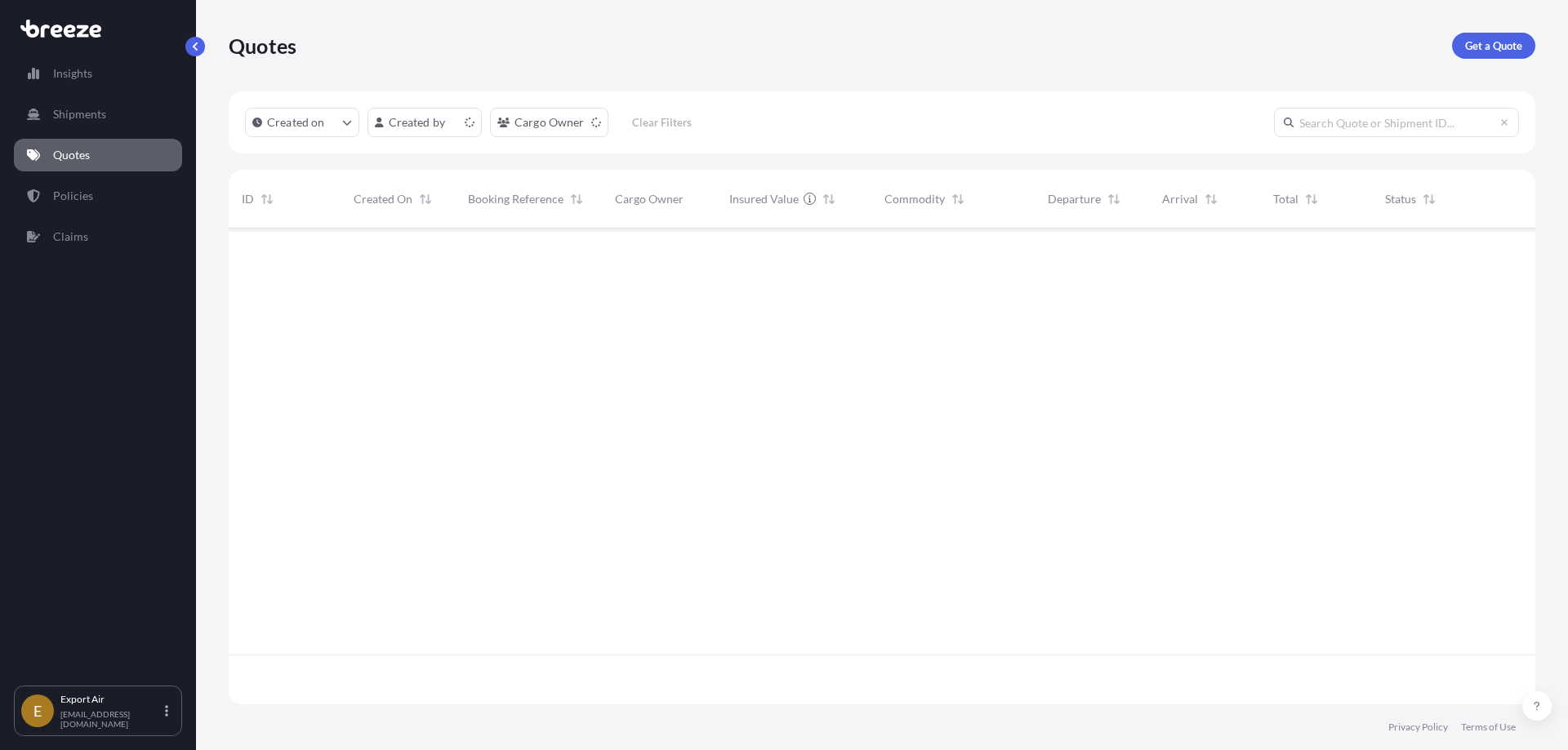
scroll to position [473, 1294]
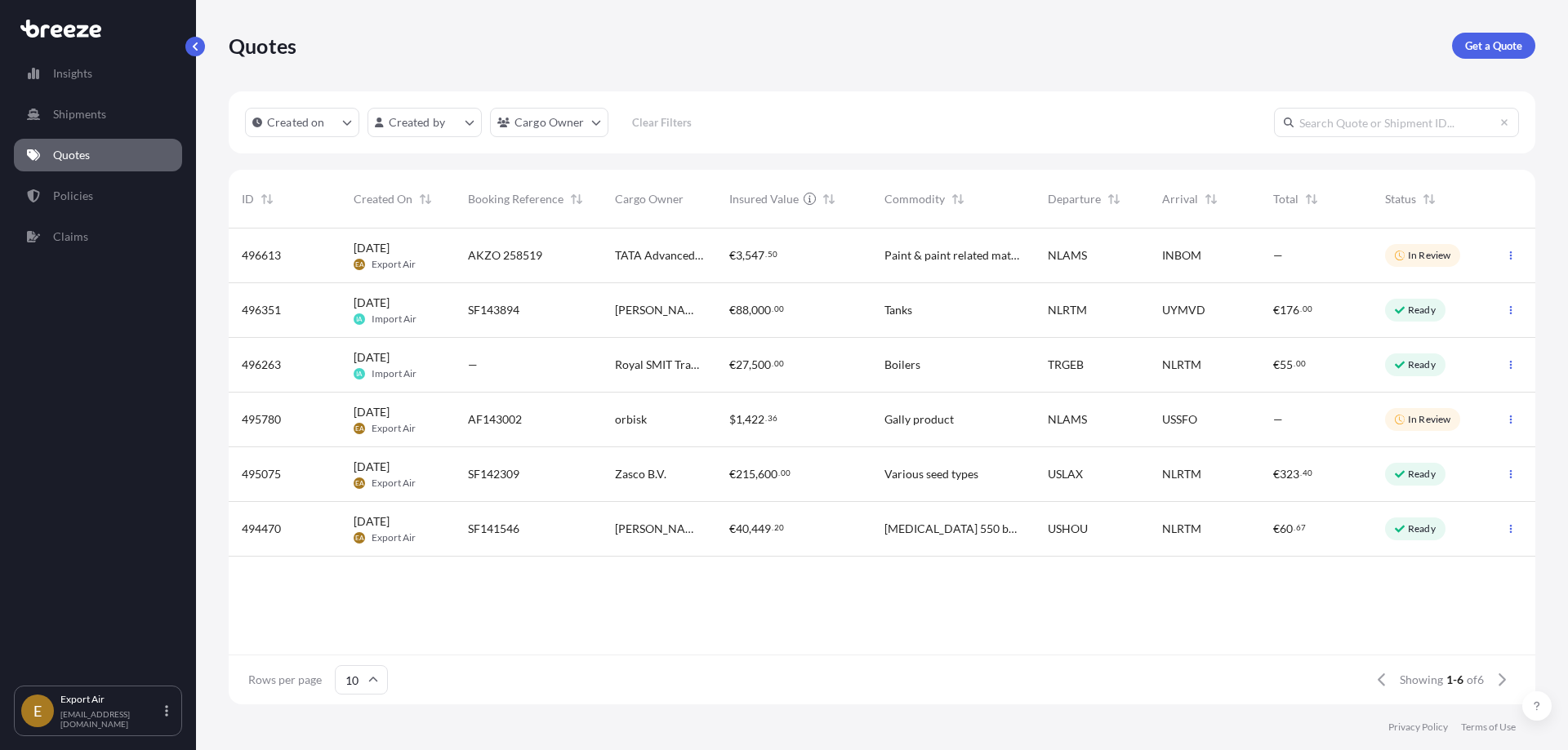
click at [1436, 259] on p "In Review" at bounding box center [1429, 255] width 43 height 13
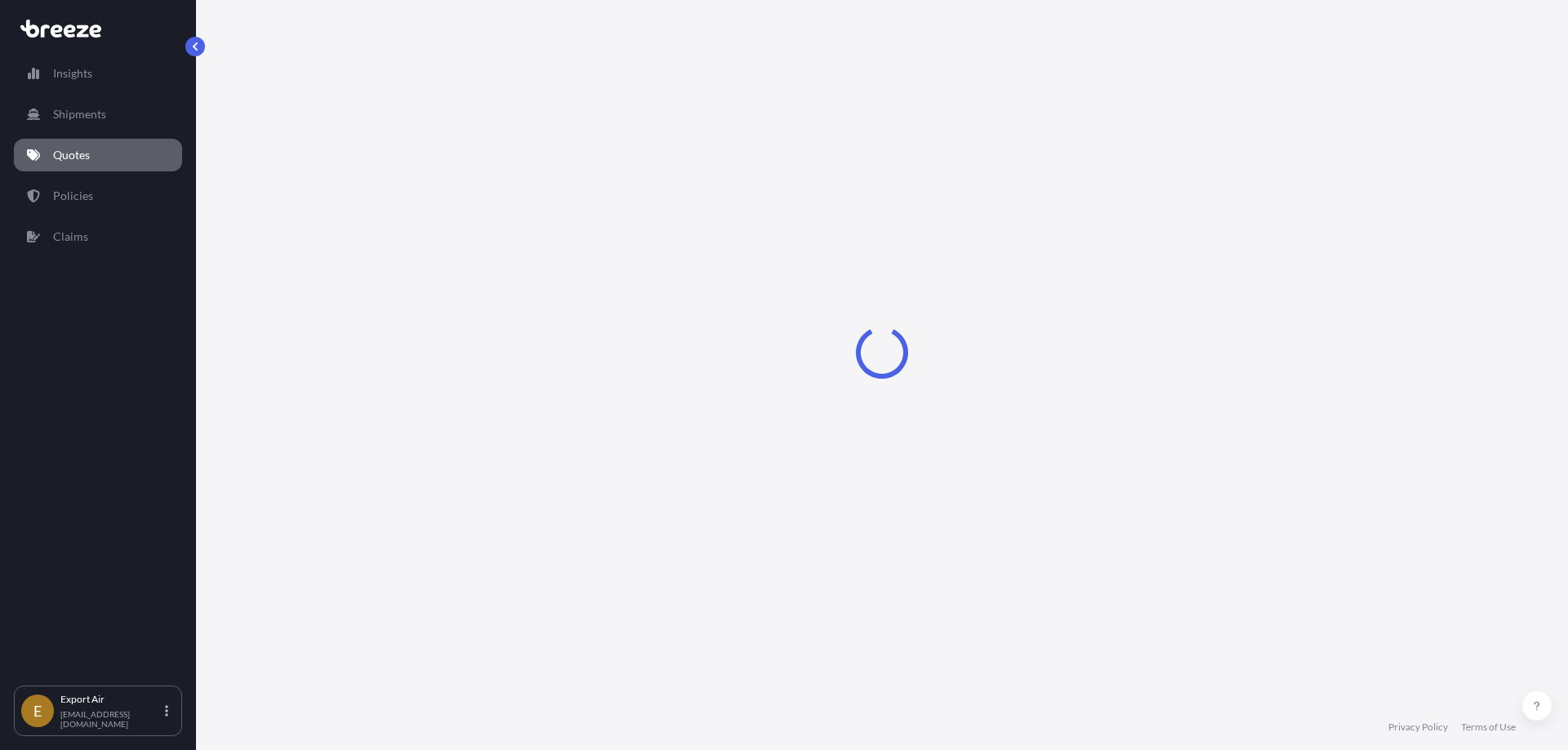
select select "Air"
select select "4"
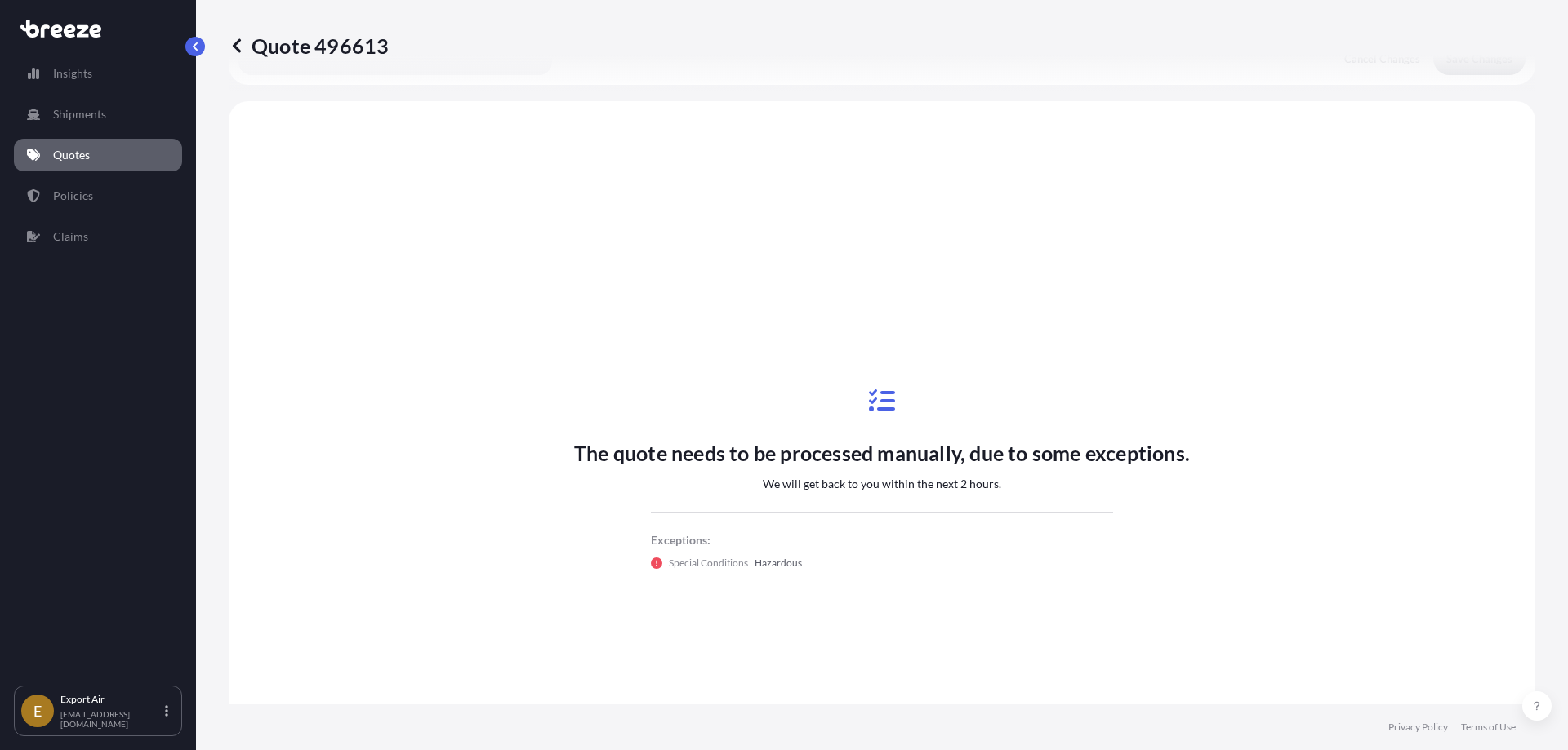
scroll to position [491, 0]
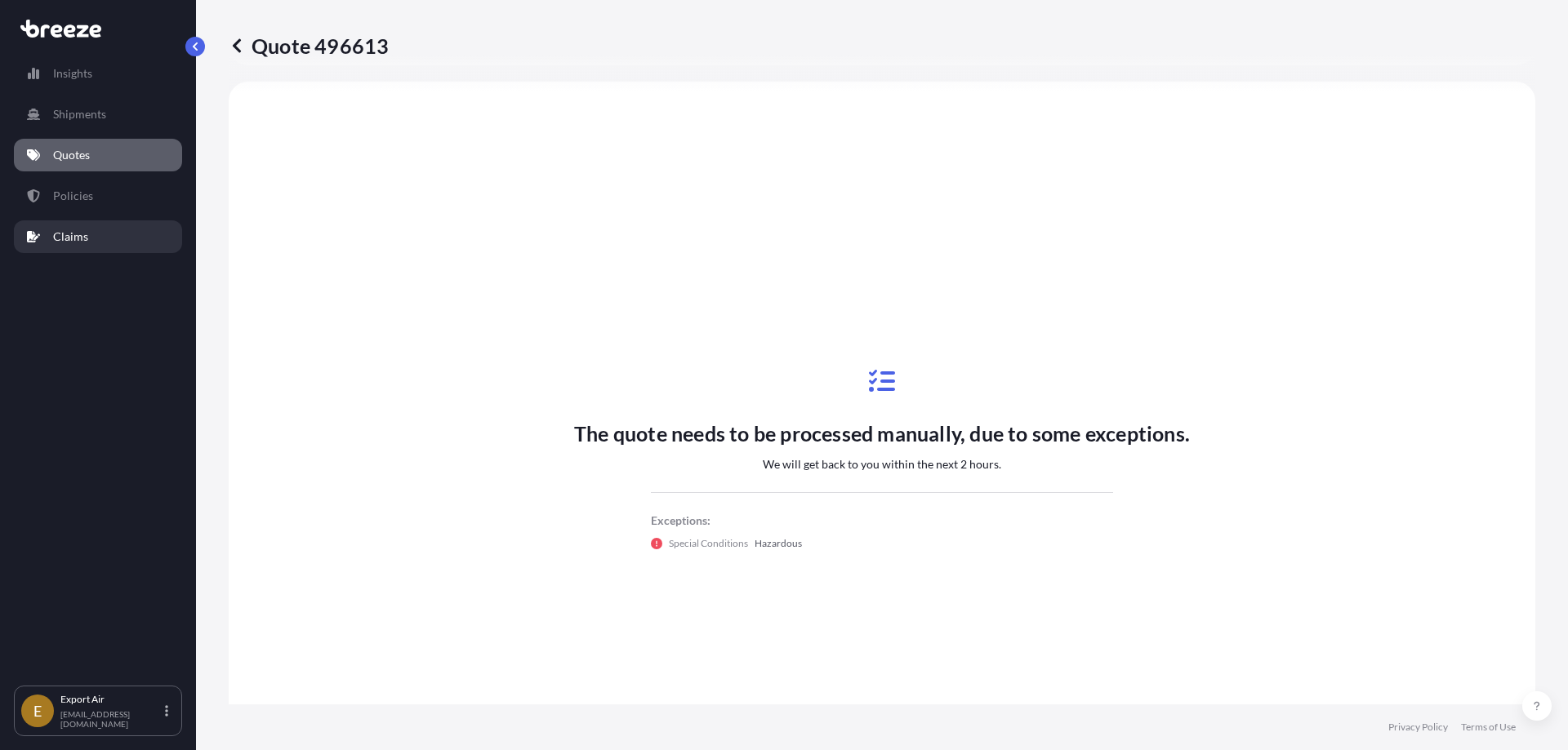
click at [73, 234] on p "Claims" at bounding box center [71, 236] width 35 height 16
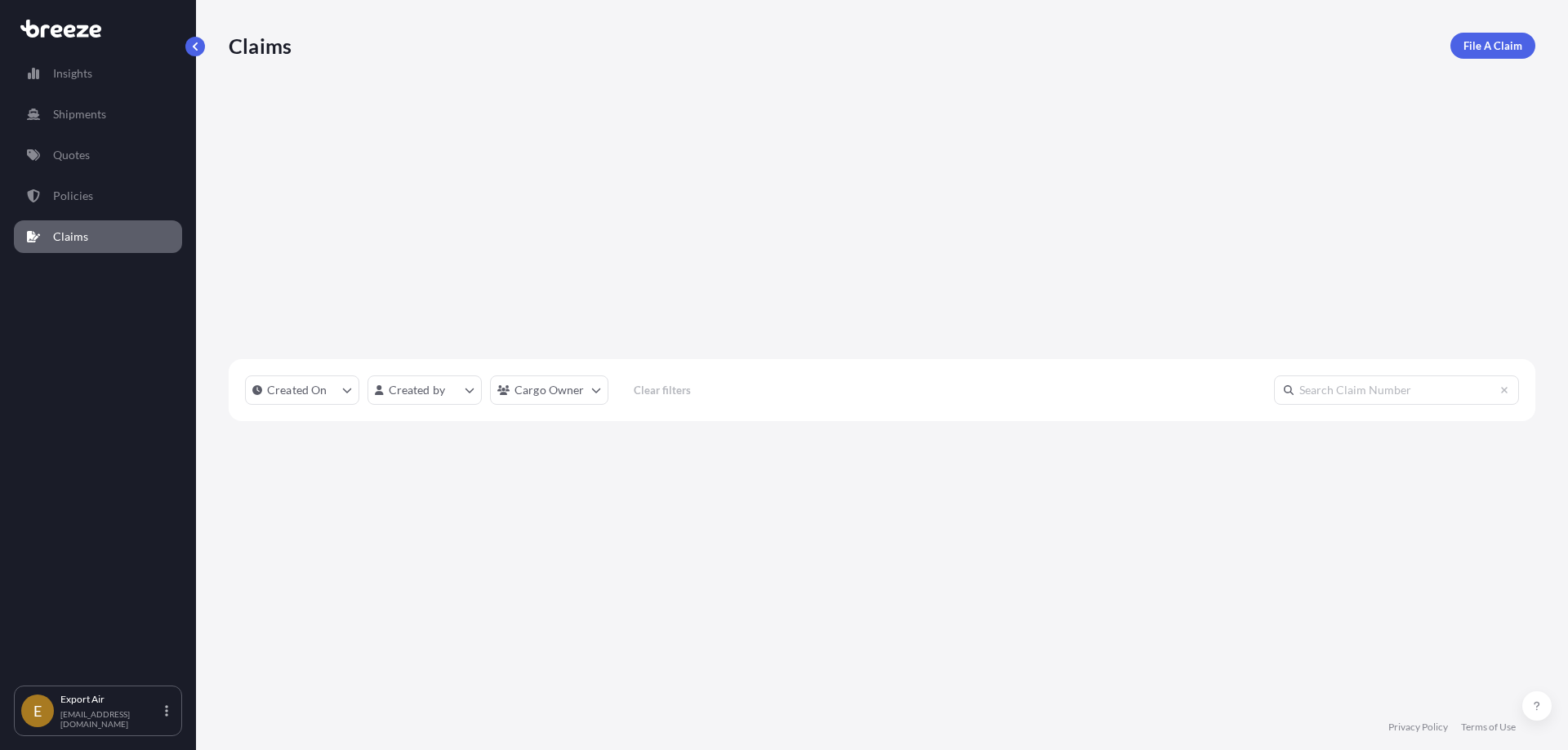
scroll to position [523, 1294]
click at [73, 187] on link "Policies" at bounding box center [98, 196] width 169 height 33
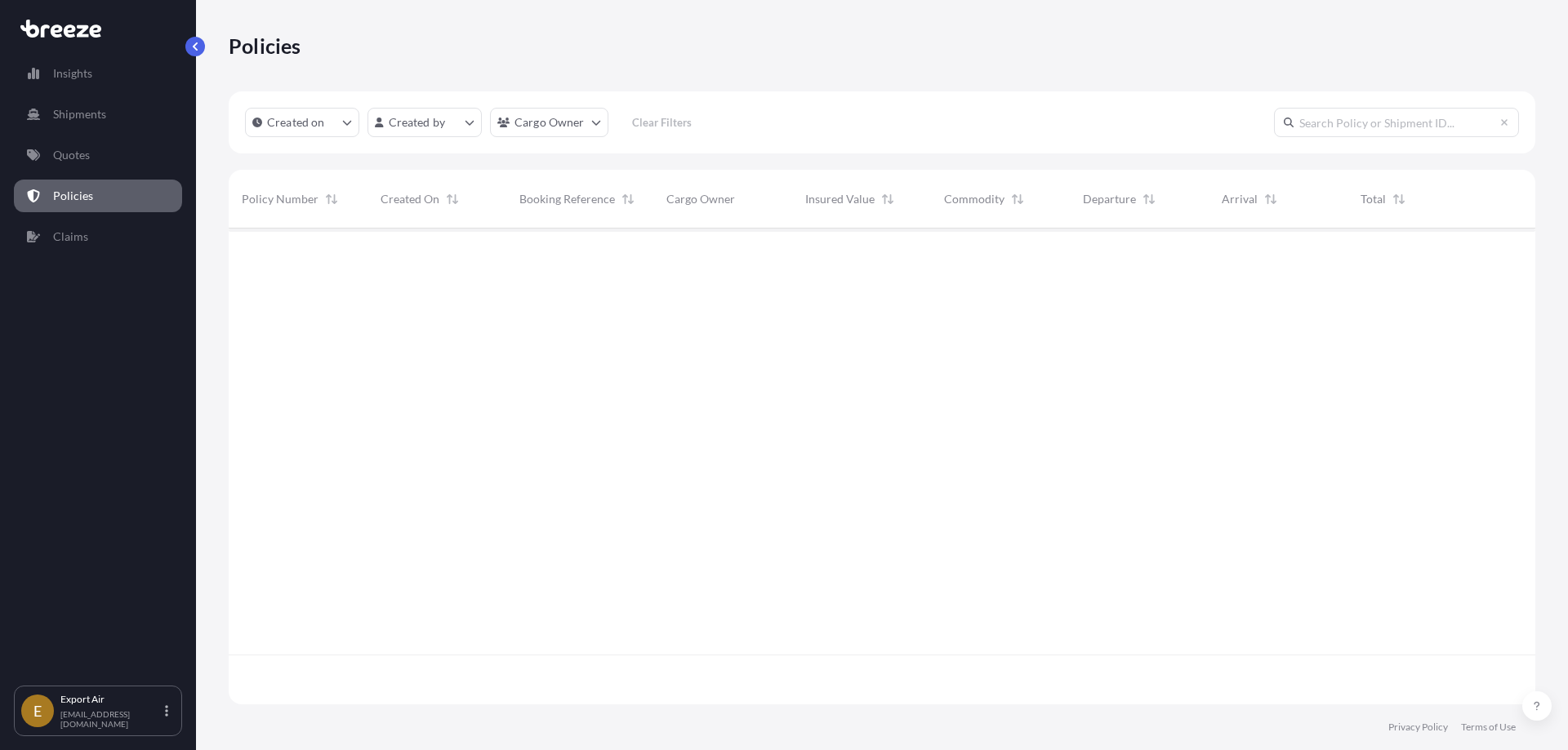
scroll to position [473, 1294]
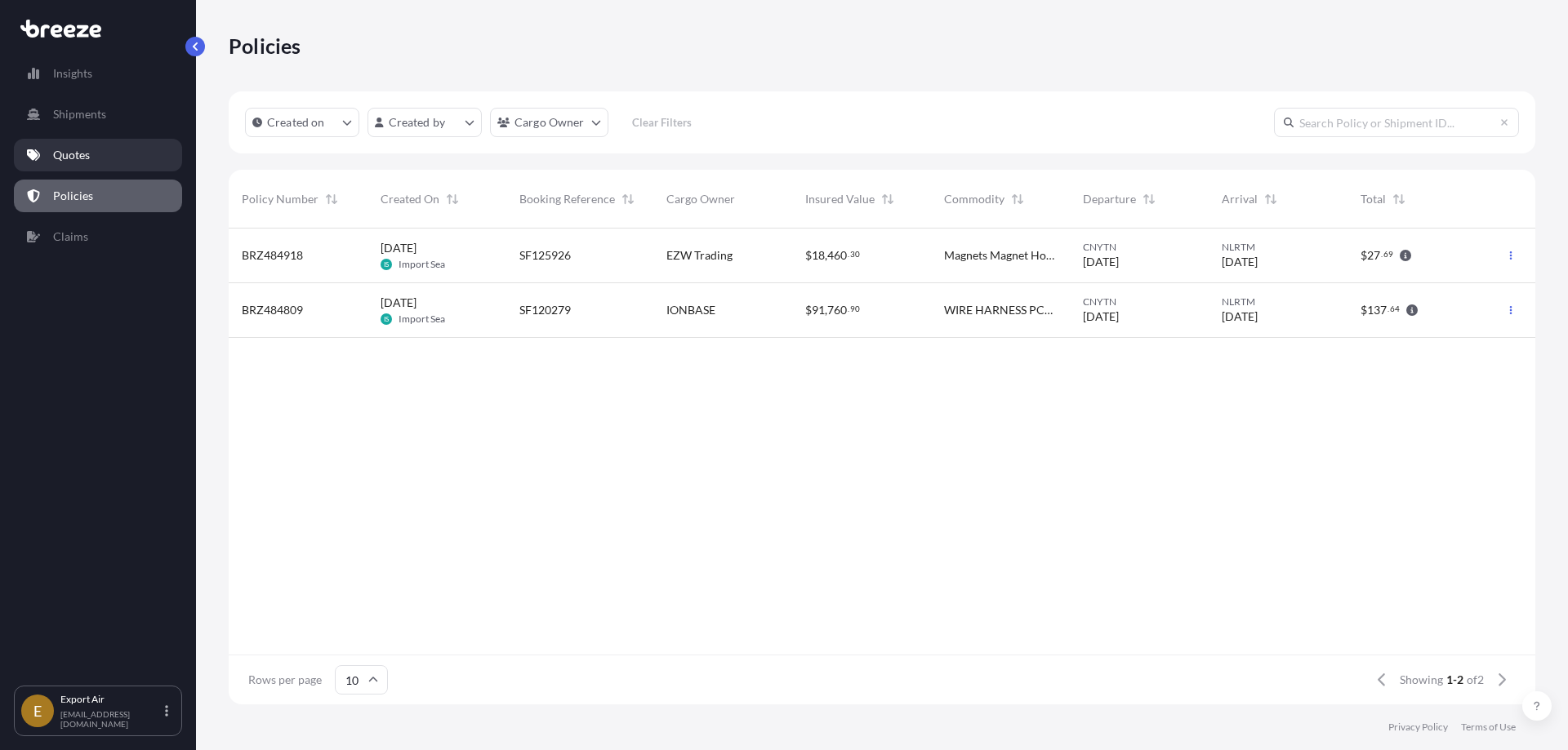
click at [64, 152] on p "Quotes" at bounding box center [72, 155] width 37 height 16
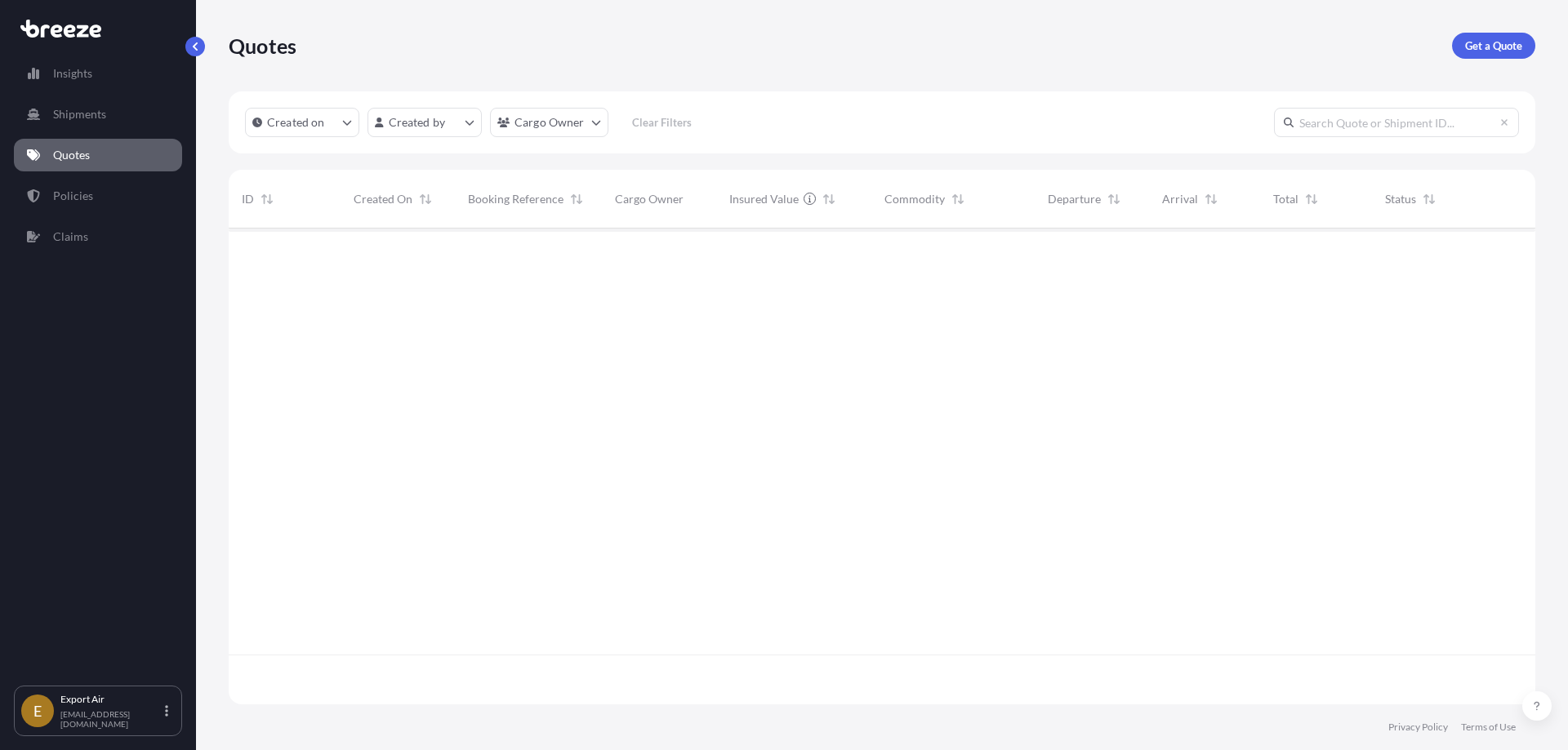
scroll to position [473, 1294]
